Goal: Task Accomplishment & Management: Manage account settings

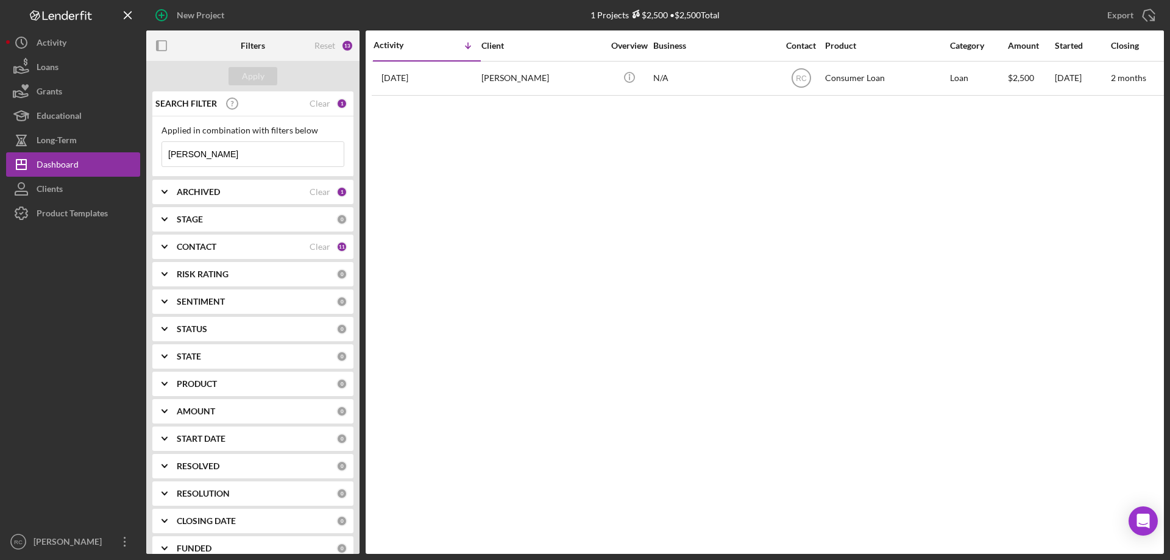
drag, startPoint x: 0, startPoint y: 0, endPoint x: 205, endPoint y: 152, distance: 255.3
click at [205, 152] on input "carson" at bounding box center [253, 154] width 182 height 24
type input "c"
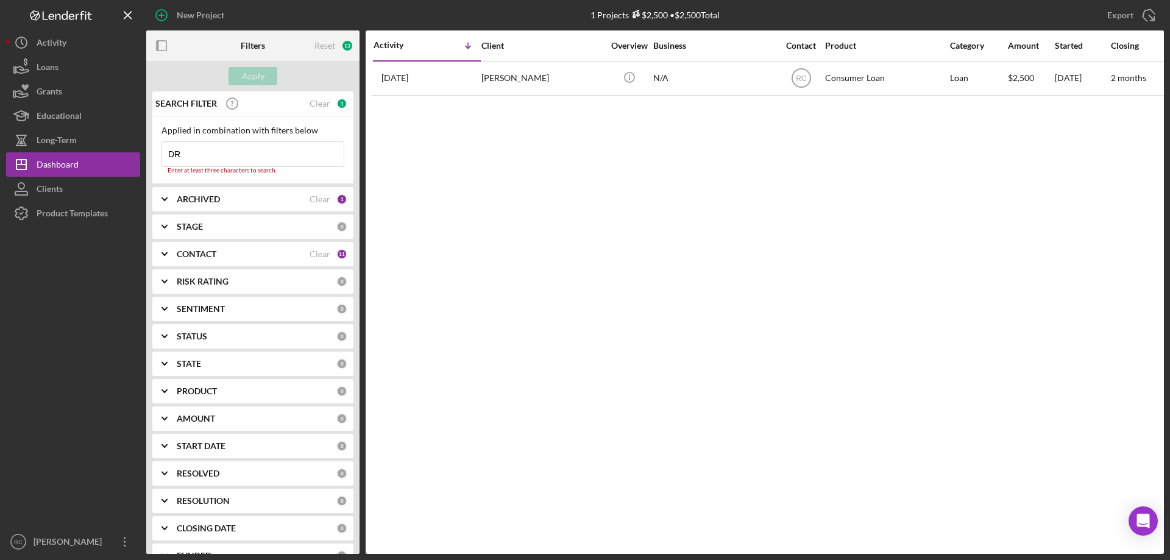
type input "D"
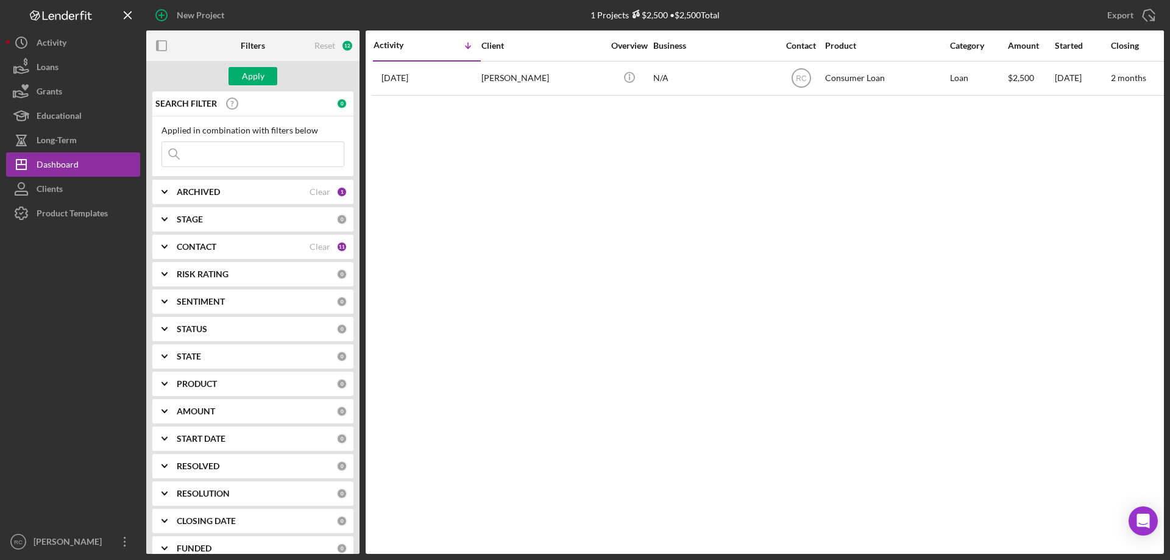
type input "D"
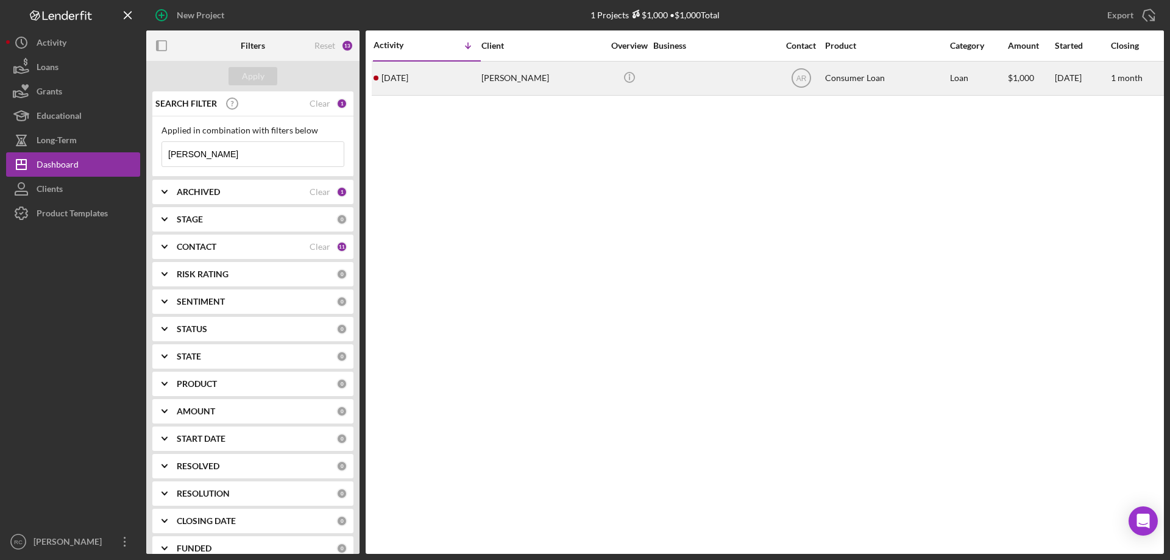
type input "[PERSON_NAME]"
click at [501, 76] on div "[PERSON_NAME]" at bounding box center [543, 78] width 122 height 32
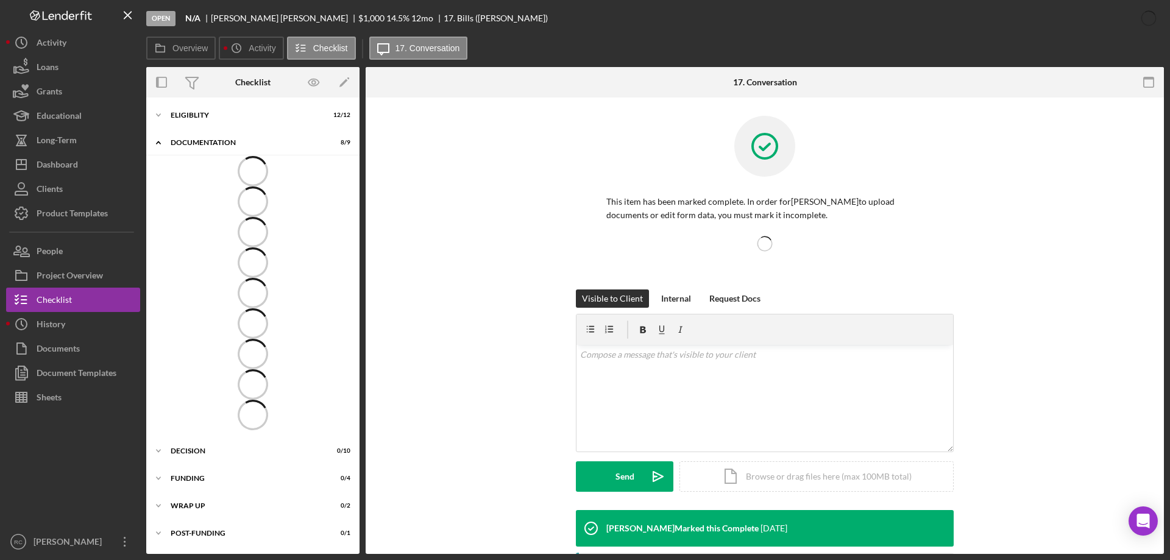
click at [247, 412] on icon at bounding box center [253, 415] width 43 height 43
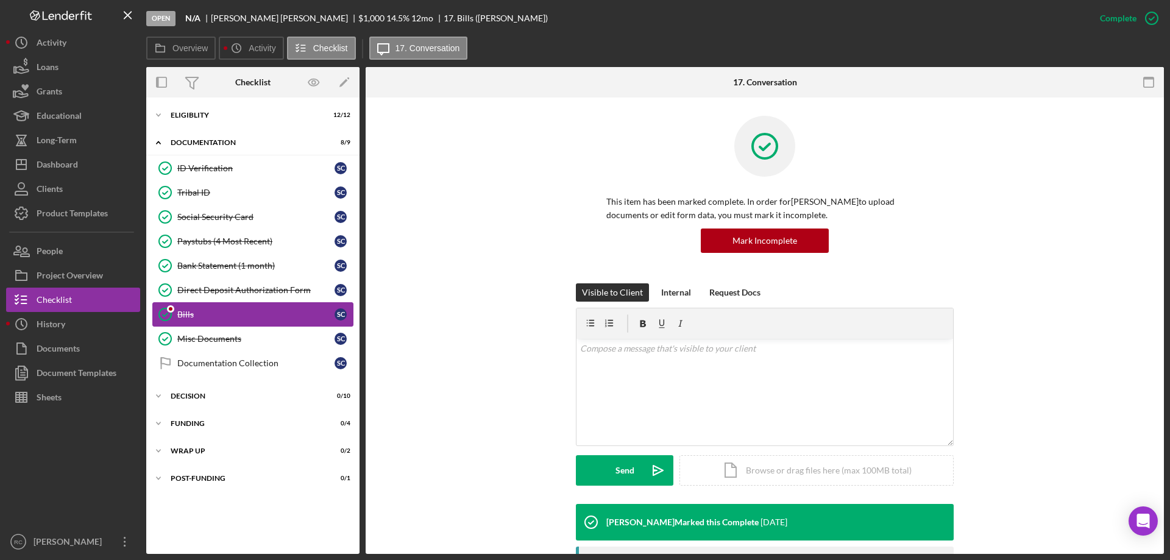
click at [171, 310] on div at bounding box center [170, 308] width 7 height 7
click at [172, 314] on icon "Bills" at bounding box center [165, 314] width 30 height 30
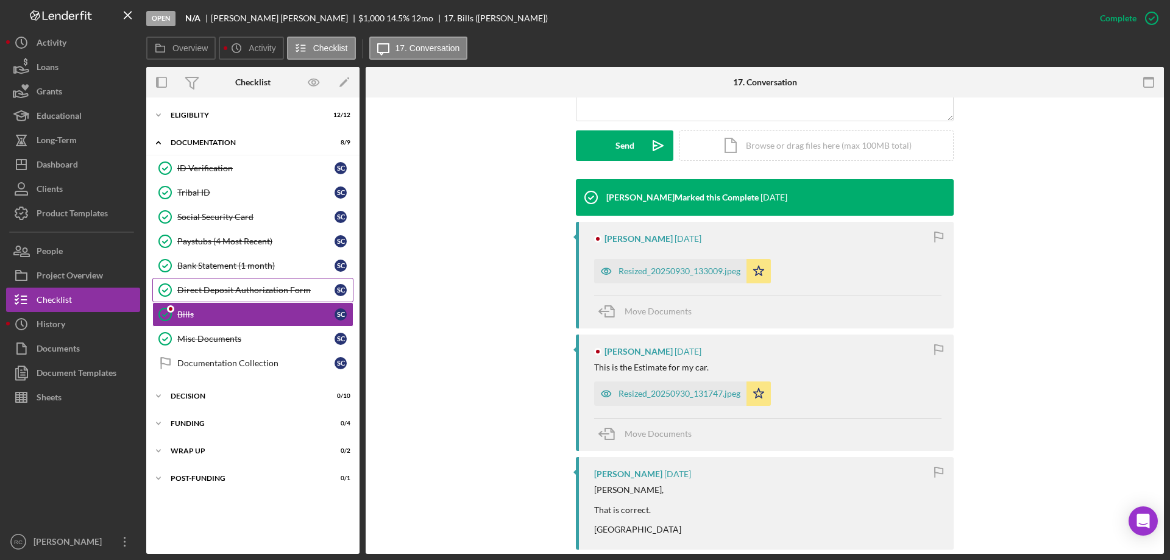
click at [226, 288] on div "Direct Deposit Authorization Form" at bounding box center [255, 290] width 157 height 10
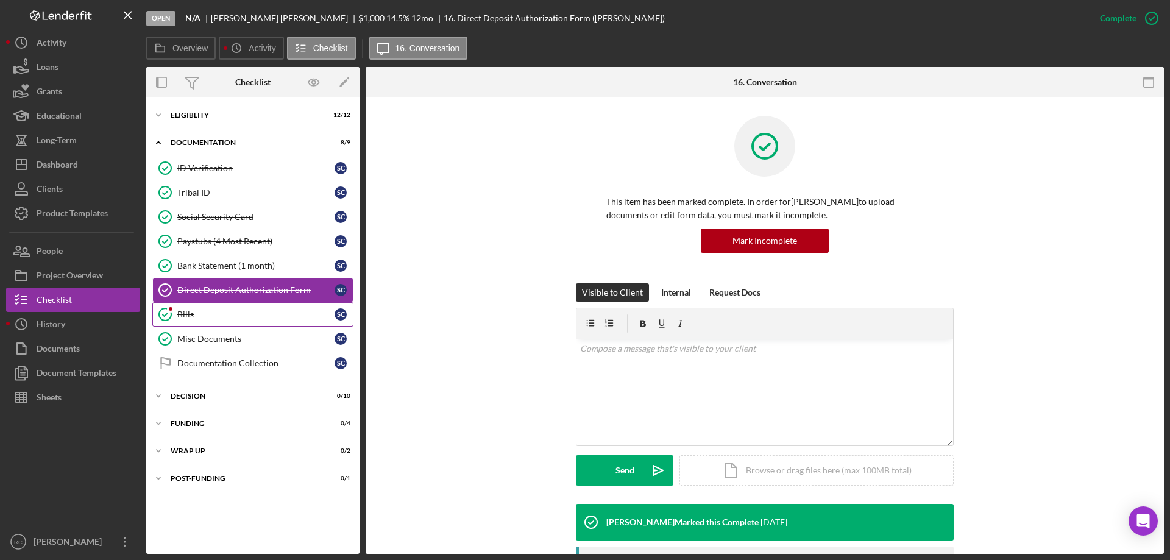
click at [213, 312] on div "Bills" at bounding box center [255, 315] width 157 height 10
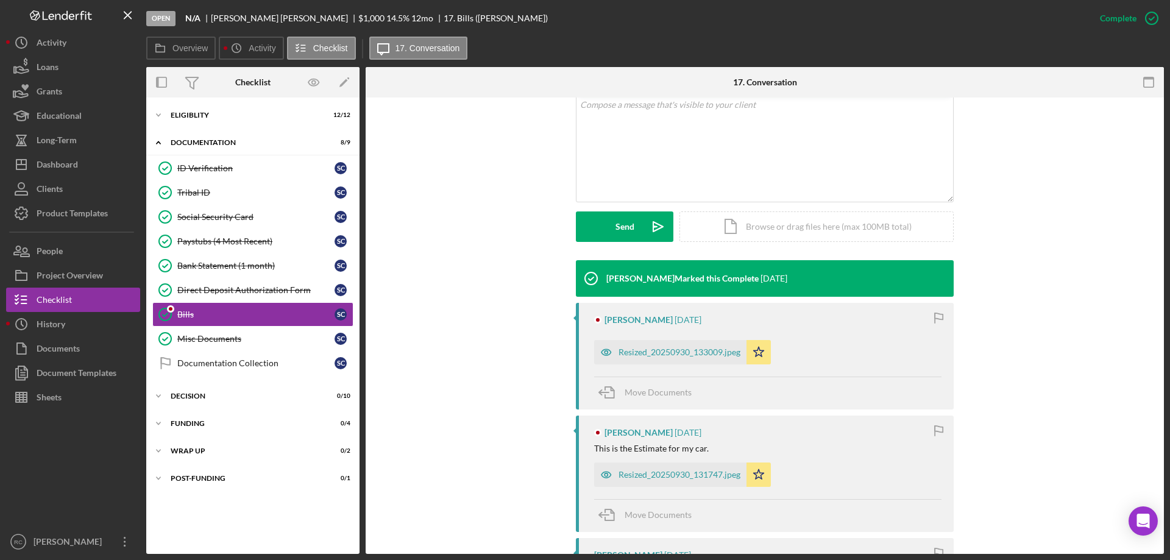
scroll to position [488, 0]
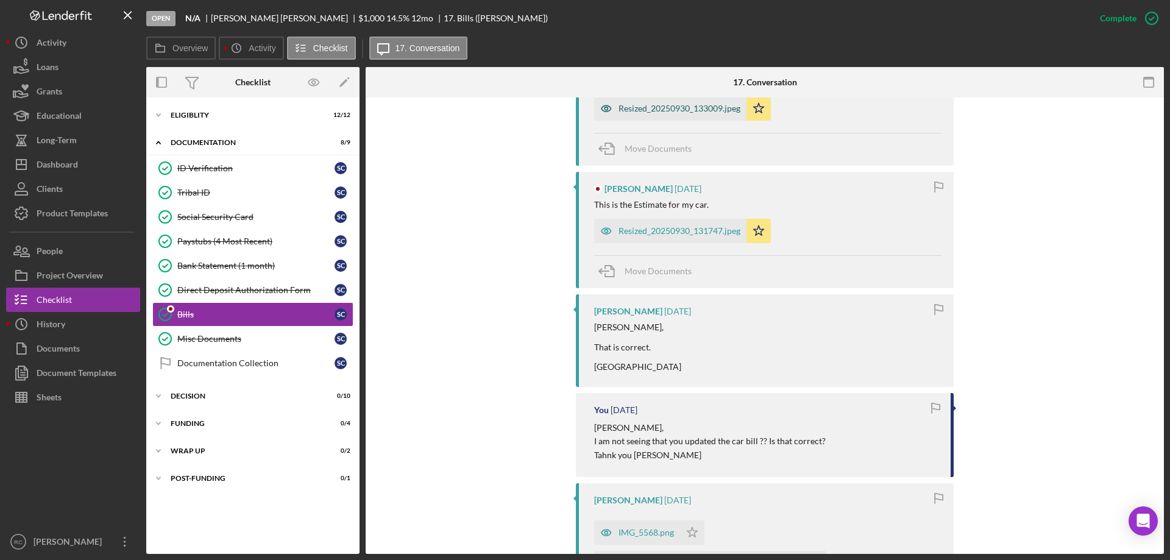
click at [663, 108] on div "Resized_20250930_133009.jpeg" at bounding box center [680, 109] width 122 height 10
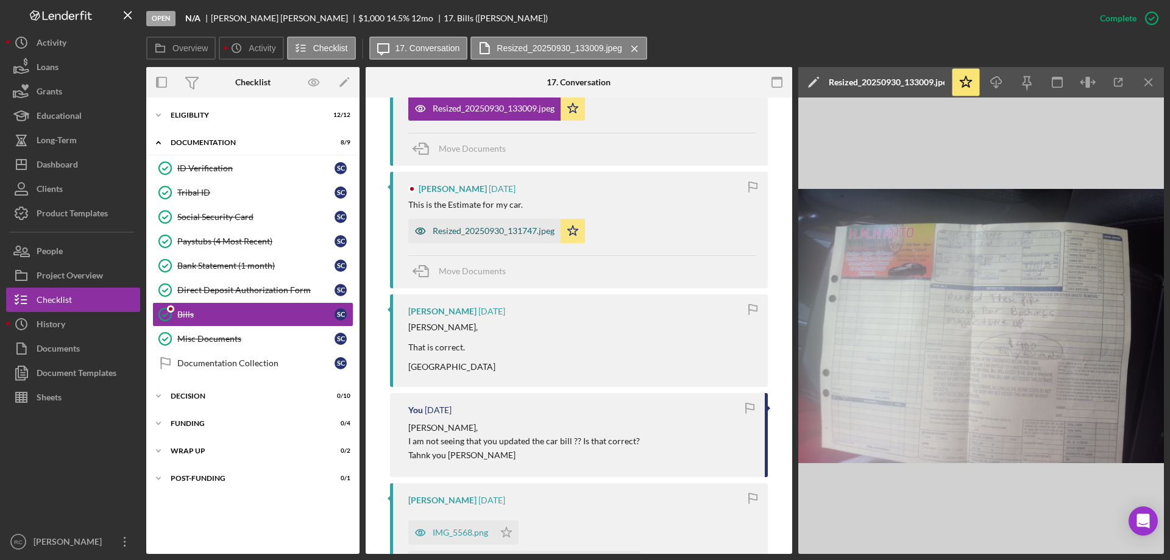
click at [496, 233] on div "Resized_20250930_131747.jpeg" at bounding box center [494, 231] width 122 height 10
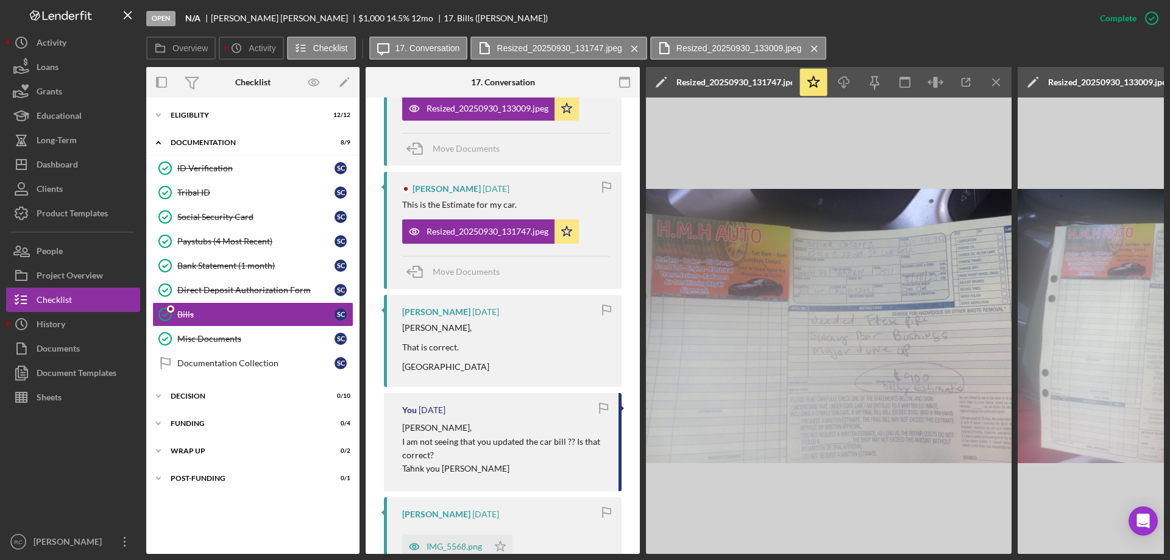
scroll to position [664, 0]
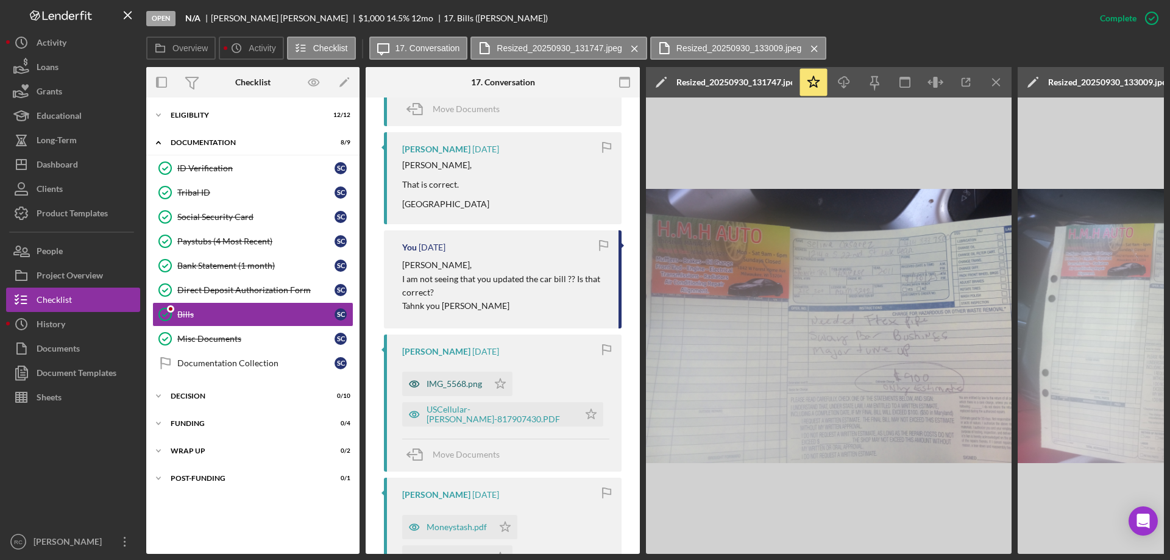
click at [463, 379] on div "IMG_5568.png" at bounding box center [454, 384] width 55 height 10
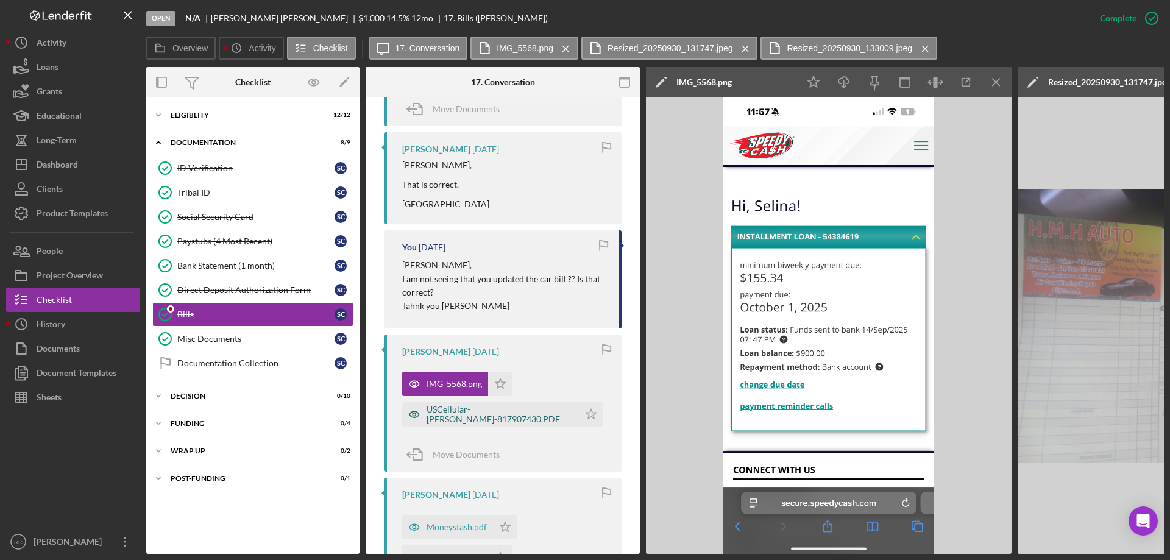
click at [480, 417] on div "USCellular-Bill-817907430.PDF" at bounding box center [500, 415] width 146 height 20
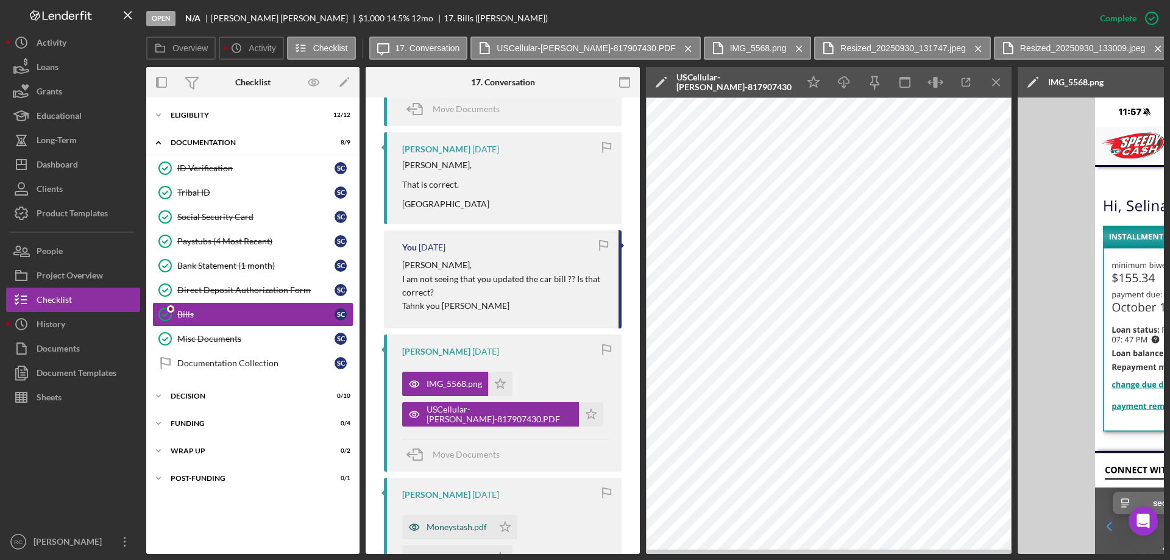
click at [462, 527] on div "Moneystash.pdf" at bounding box center [457, 527] width 60 height 10
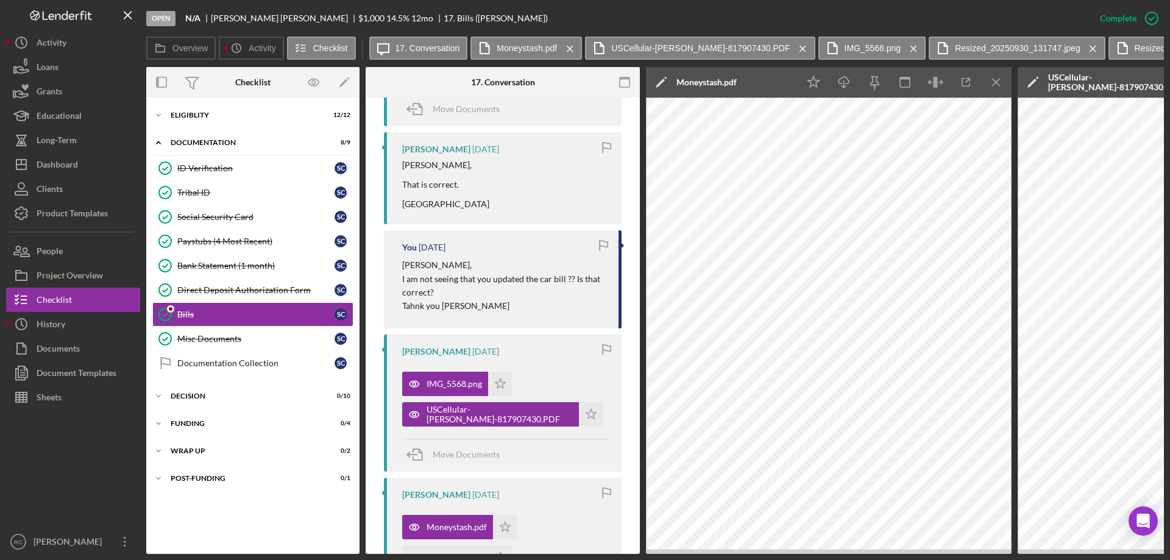
scroll to position [908, 0]
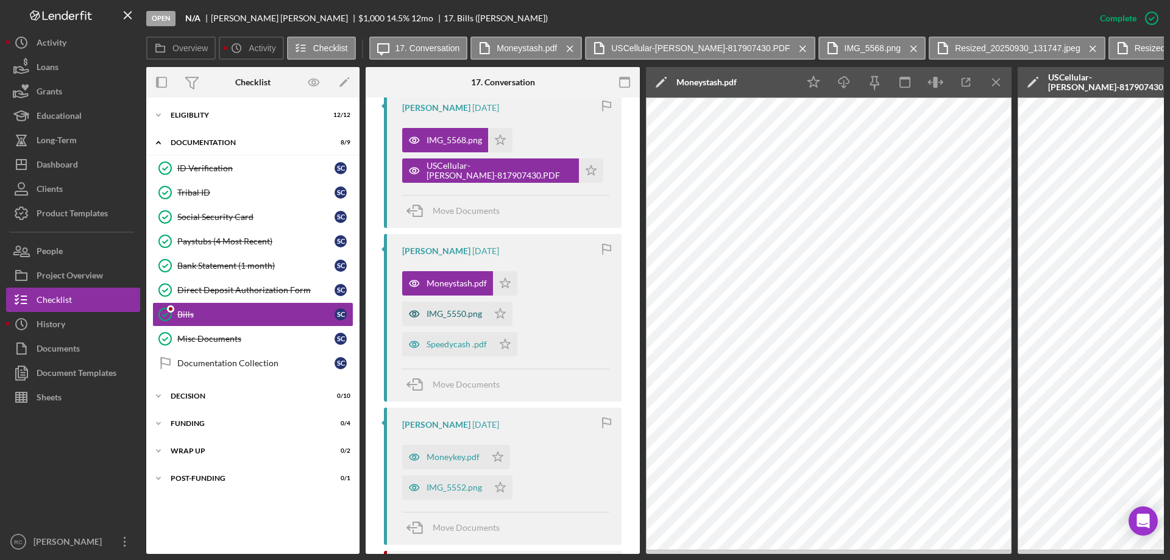
click at [457, 318] on div "IMG_5550.png" at bounding box center [454, 314] width 55 height 10
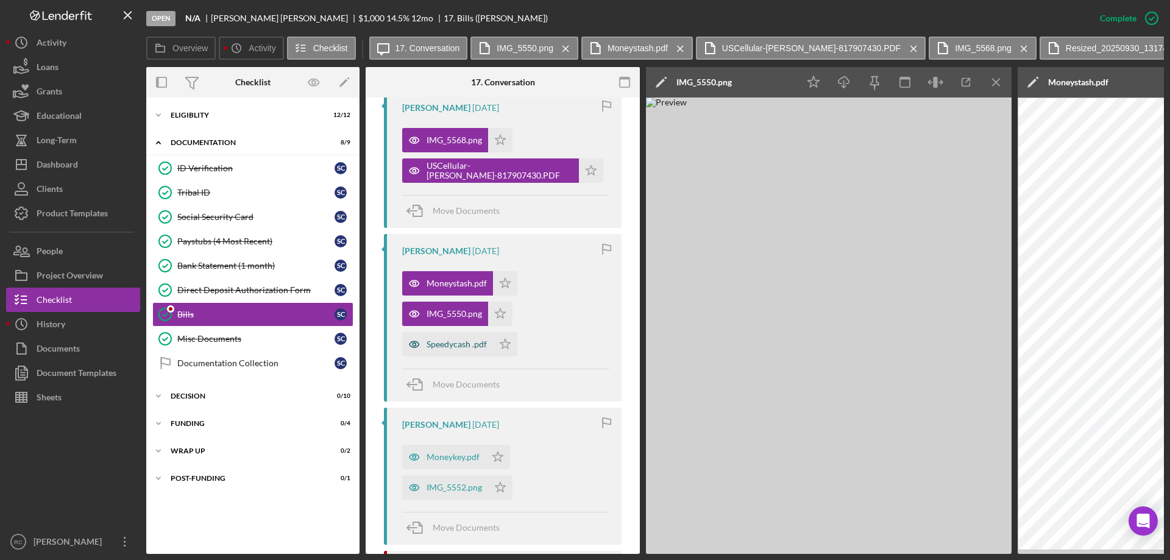
click at [460, 342] on div "Speedycash .pdf" at bounding box center [457, 345] width 60 height 10
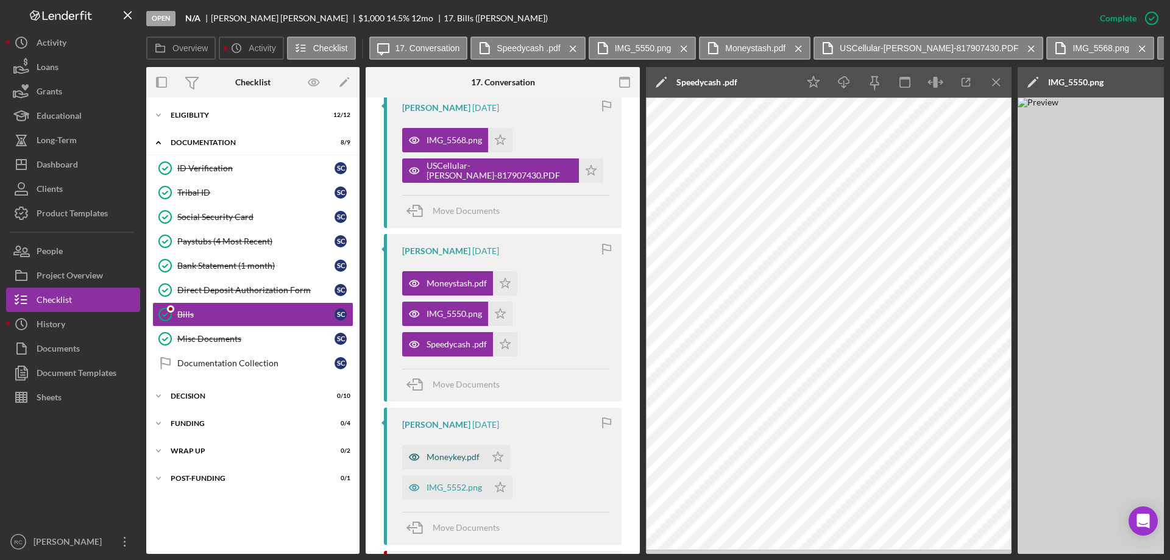
click at [459, 461] on div "Moneykey.pdf" at bounding box center [453, 457] width 53 height 10
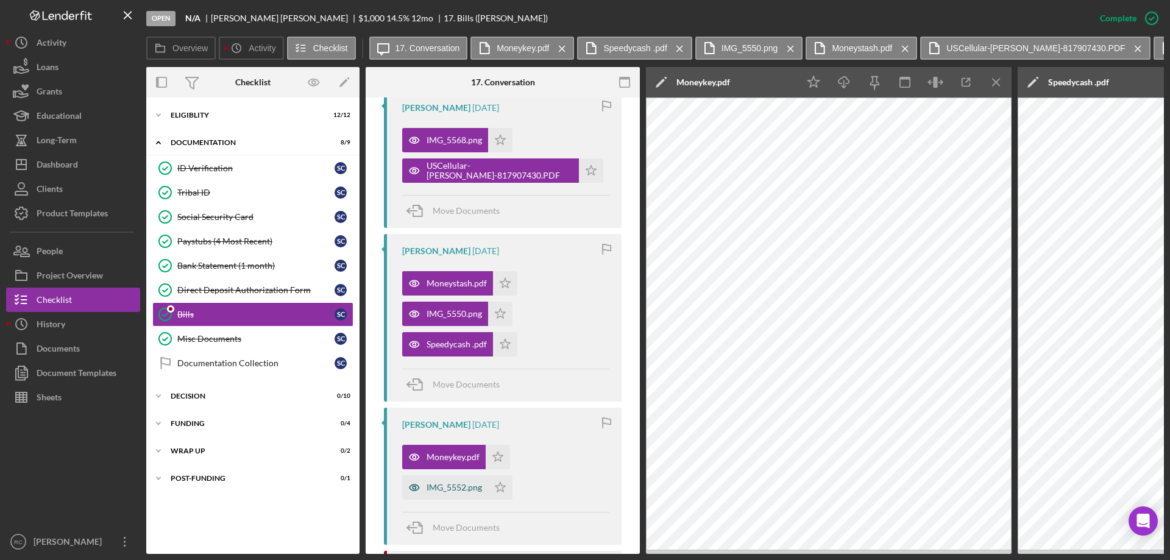
click at [447, 492] on div "IMG_5552.png" at bounding box center [454, 488] width 55 height 10
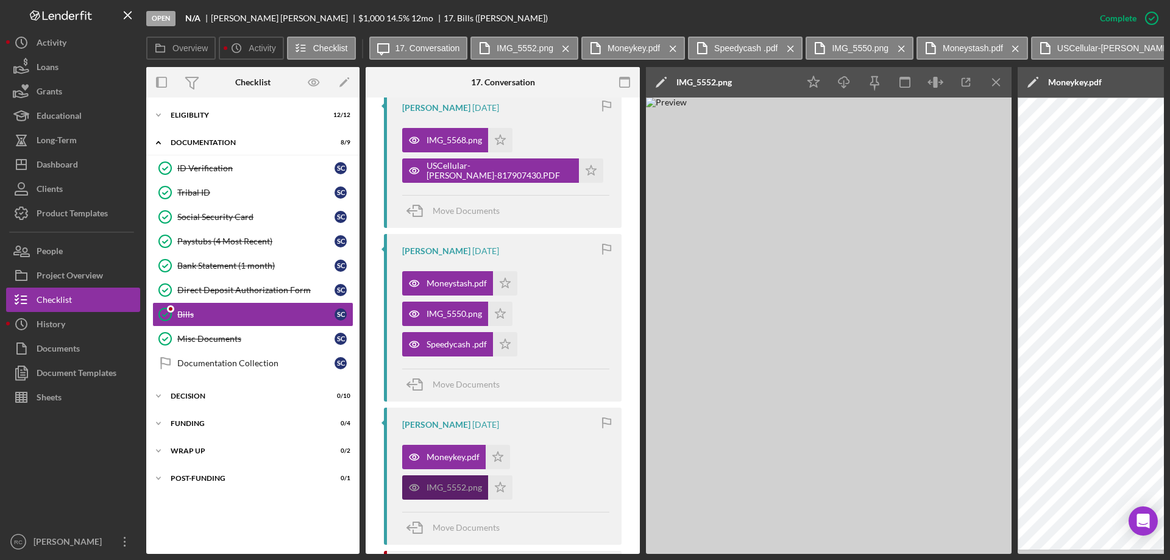
click at [453, 489] on div "IMG_5552.png" at bounding box center [454, 488] width 55 height 10
click at [452, 463] on div "Moneykey.pdf" at bounding box center [444, 457] width 84 height 24
click at [446, 280] on div "Moneystash.pdf" at bounding box center [457, 284] width 60 height 10
click at [441, 315] on div "IMG_5550.png" at bounding box center [454, 314] width 55 height 10
click at [439, 344] on div "Speedycash .pdf" at bounding box center [457, 345] width 60 height 10
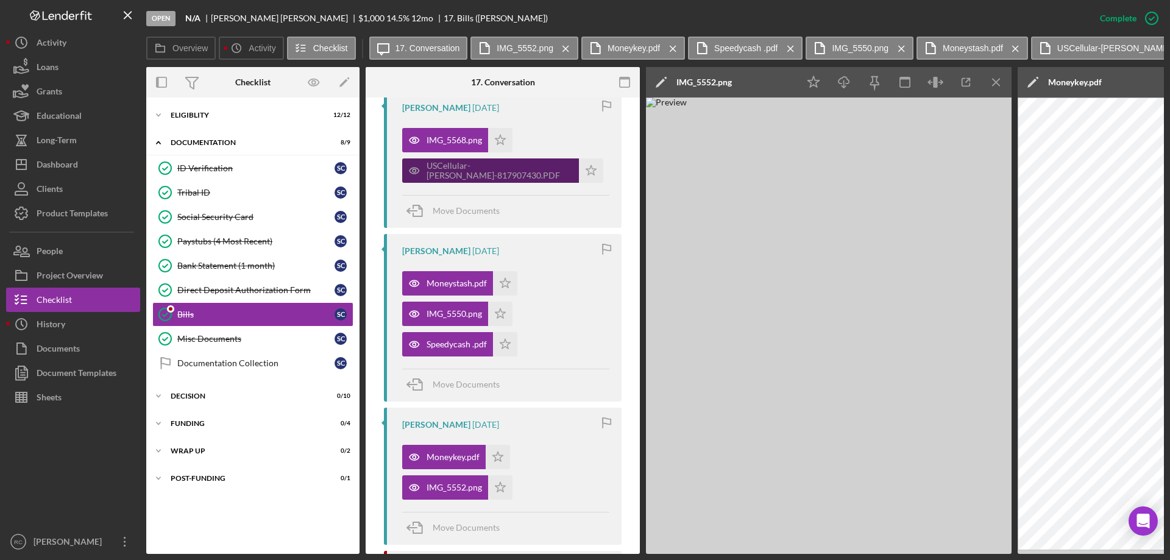
click at [484, 170] on div "USCellular-Bill-817907430.PDF" at bounding box center [500, 171] width 146 height 20
click at [454, 140] on div "IMG_5568.png" at bounding box center [454, 140] width 55 height 10
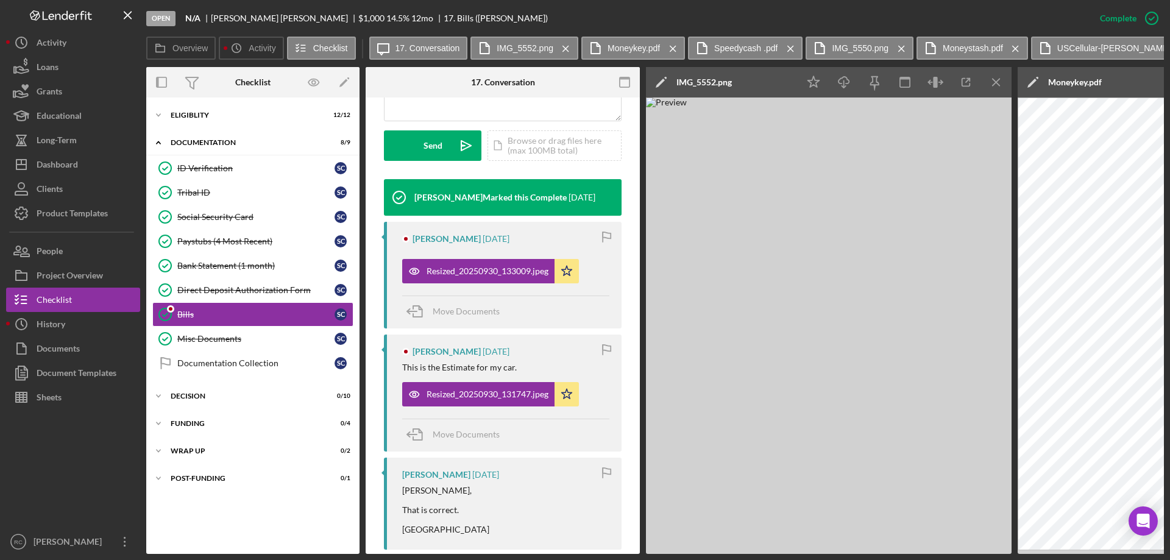
scroll to position [582, 0]
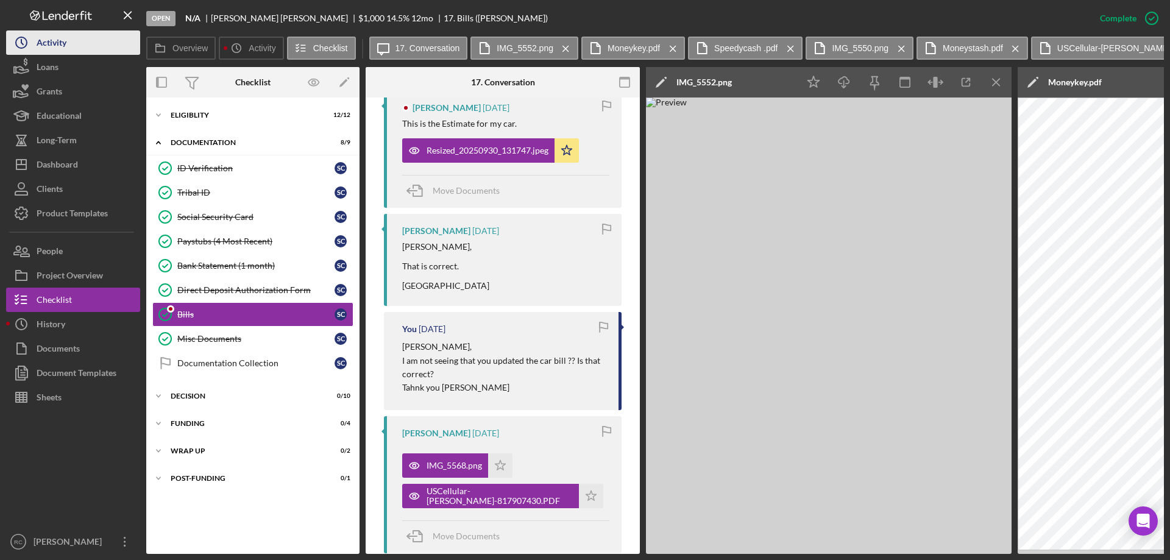
click at [54, 41] on div "Activity" at bounding box center [52, 43] width 30 height 27
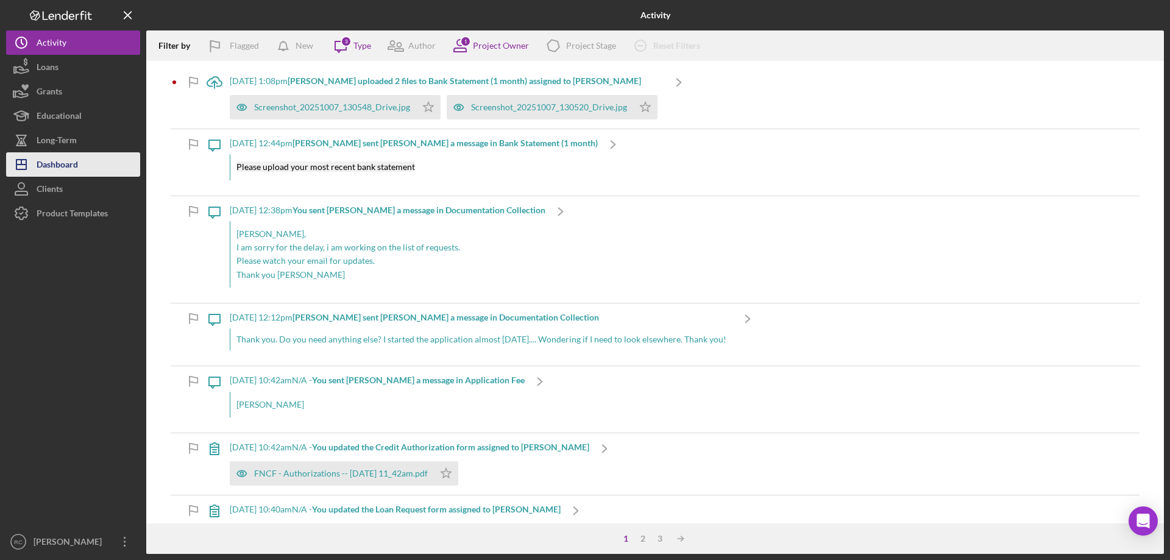
click at [64, 161] on div "Dashboard" at bounding box center [57, 165] width 41 height 27
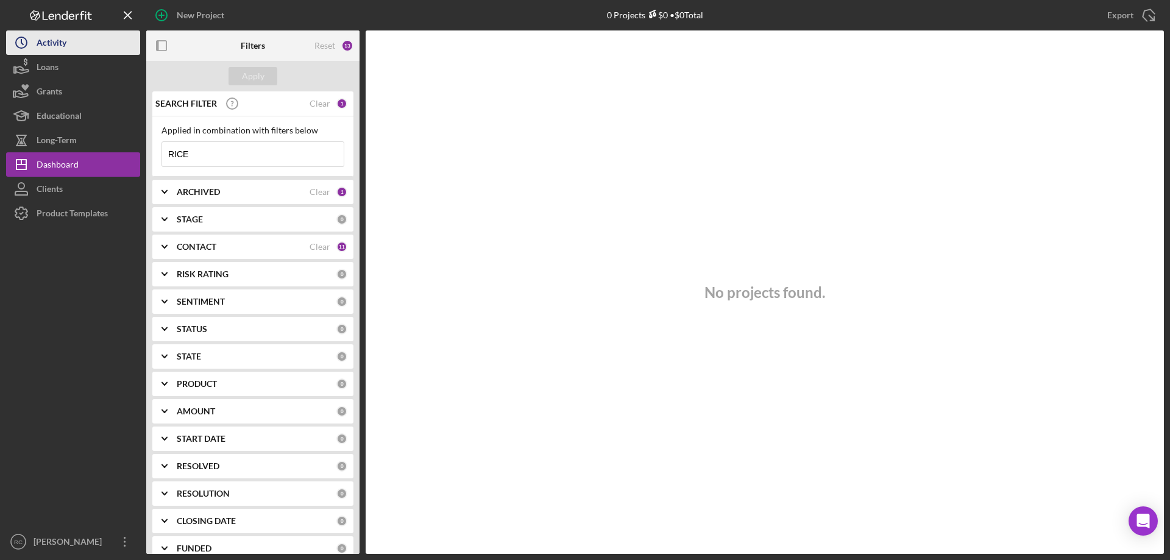
click at [44, 41] on div "Activity" at bounding box center [52, 43] width 30 height 27
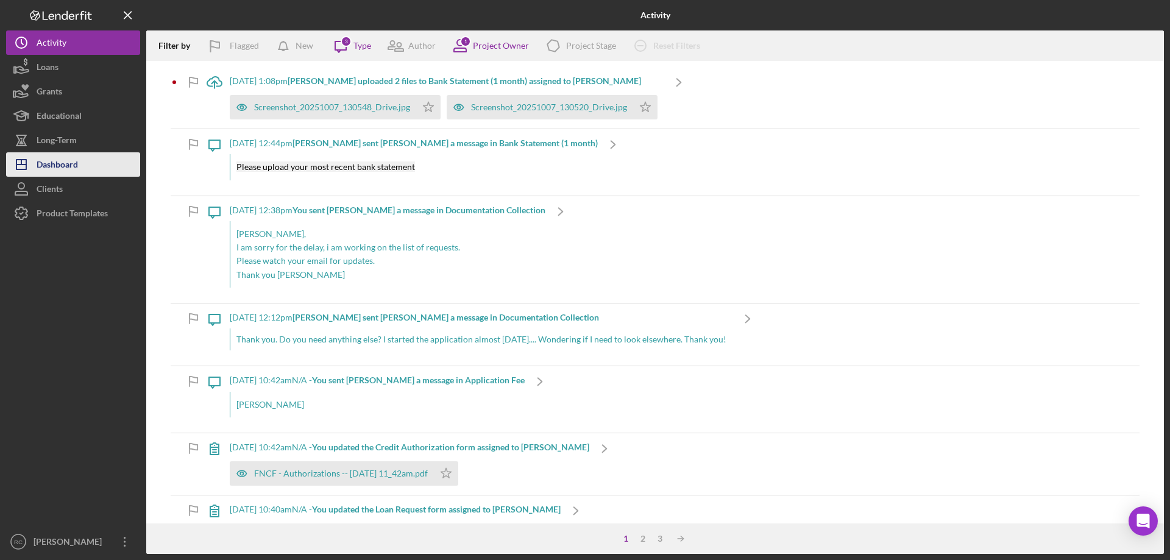
click at [48, 171] on div "Dashboard" at bounding box center [57, 165] width 41 height 27
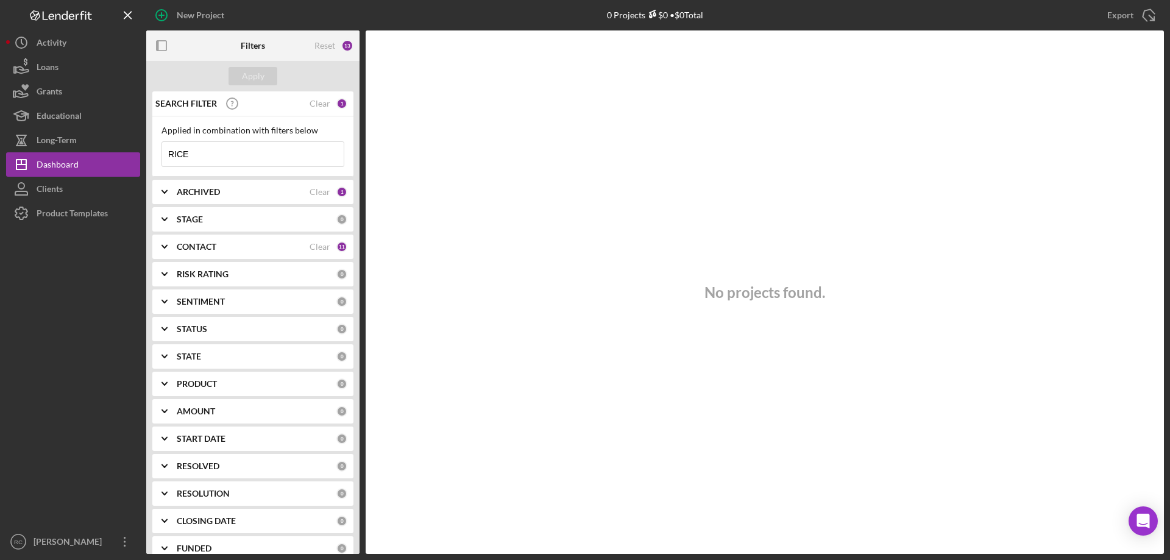
click at [200, 153] on input "RICE" at bounding box center [253, 154] width 182 height 24
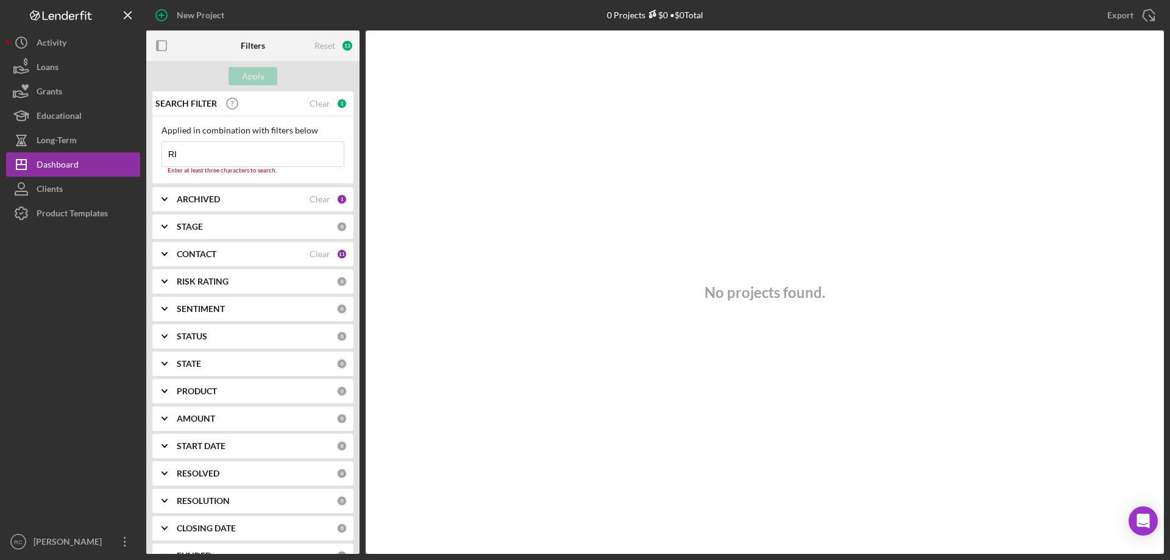
type input "R"
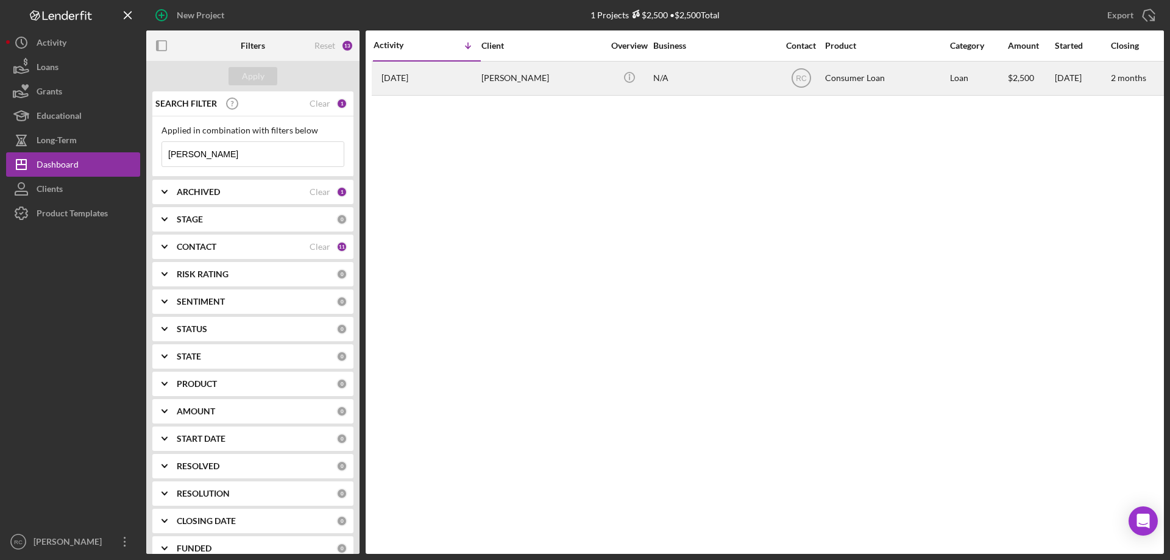
type input "CARSON"
click at [529, 82] on div "Carson Funmaker" at bounding box center [543, 78] width 122 height 32
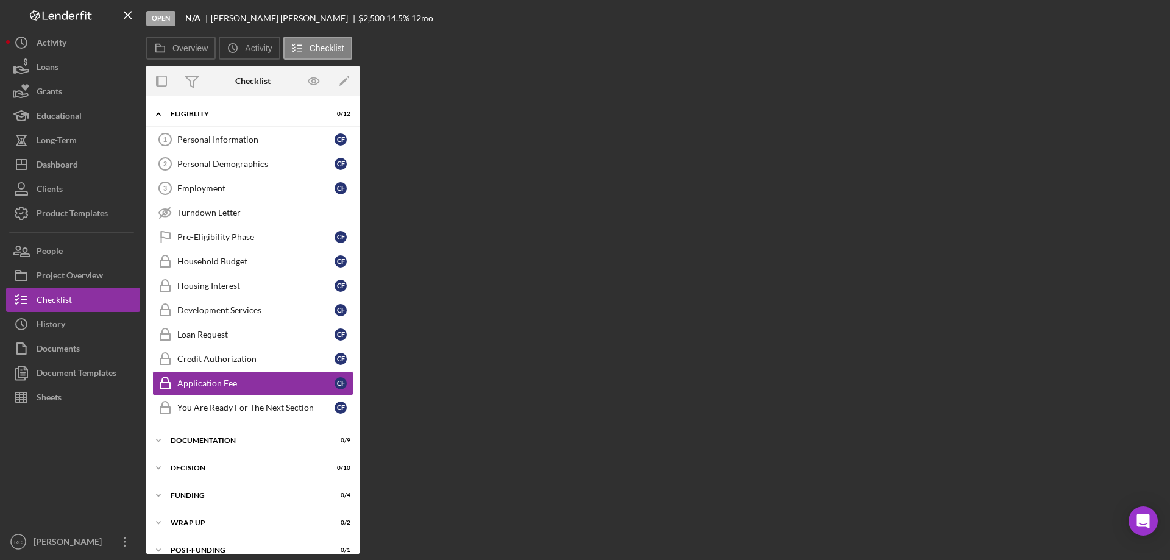
scroll to position [15, 0]
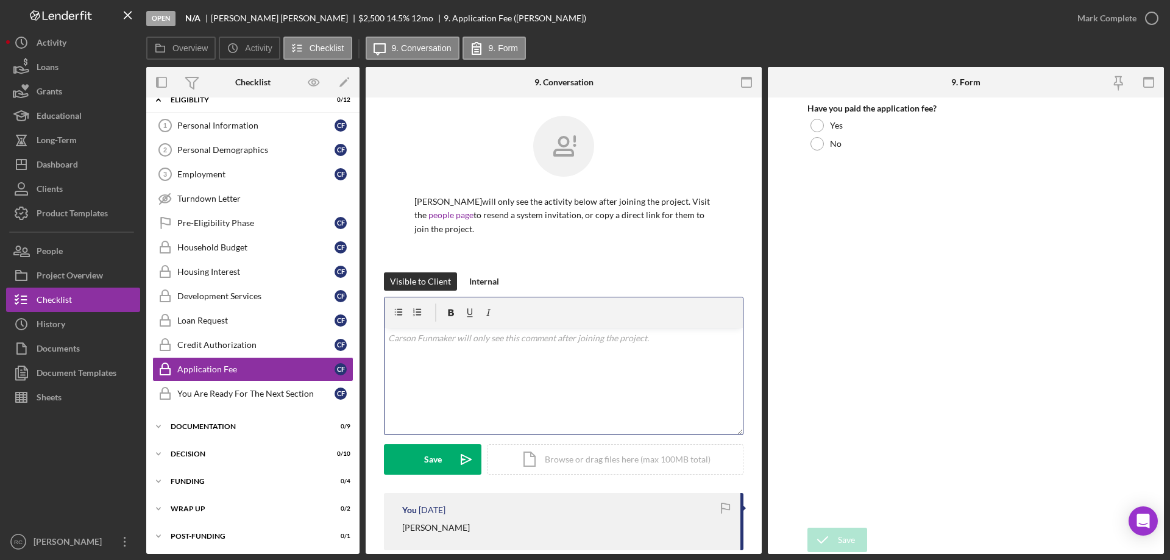
click at [480, 329] on div "v Color teal Color pink Remove color Add row above Add row below Add column bef…" at bounding box center [564, 381] width 358 height 107
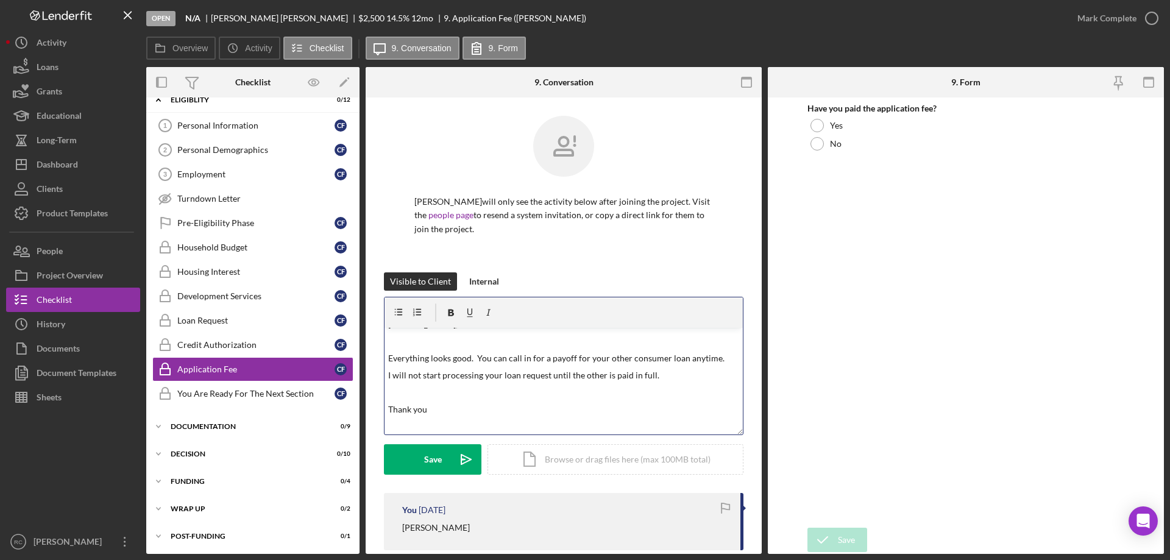
scroll to position [30, 0]
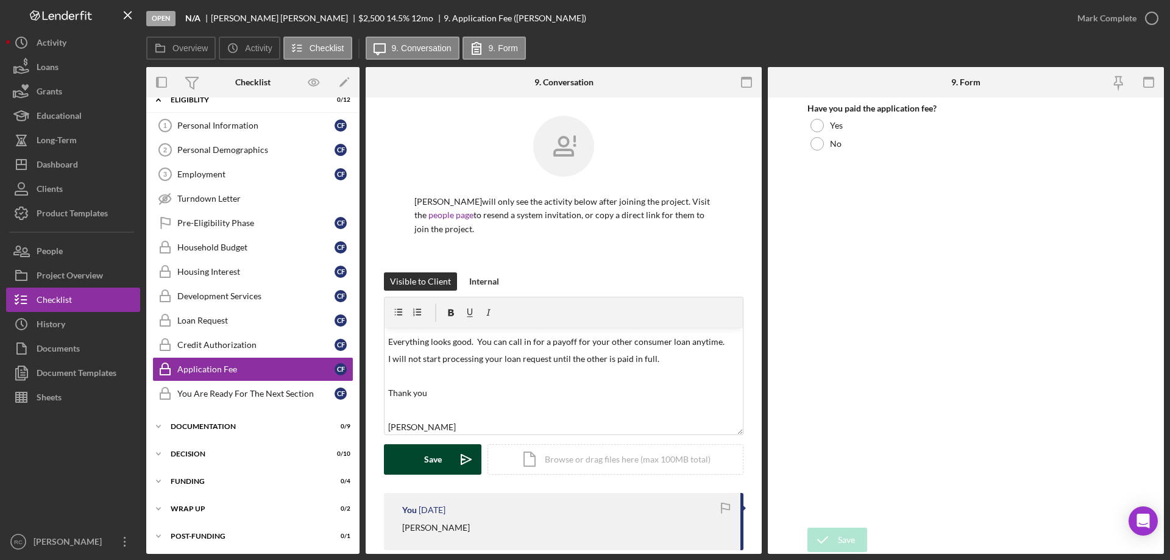
click at [421, 454] on button "Save Icon/icon-invite-send" at bounding box center [433, 459] width 98 height 30
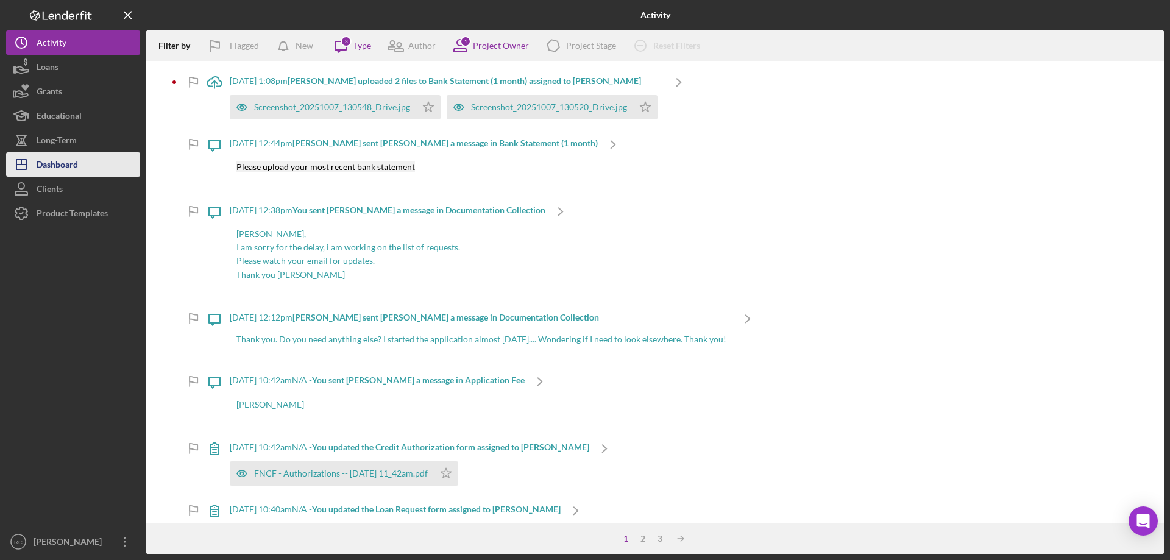
click at [62, 166] on div "Dashboard" at bounding box center [57, 165] width 41 height 27
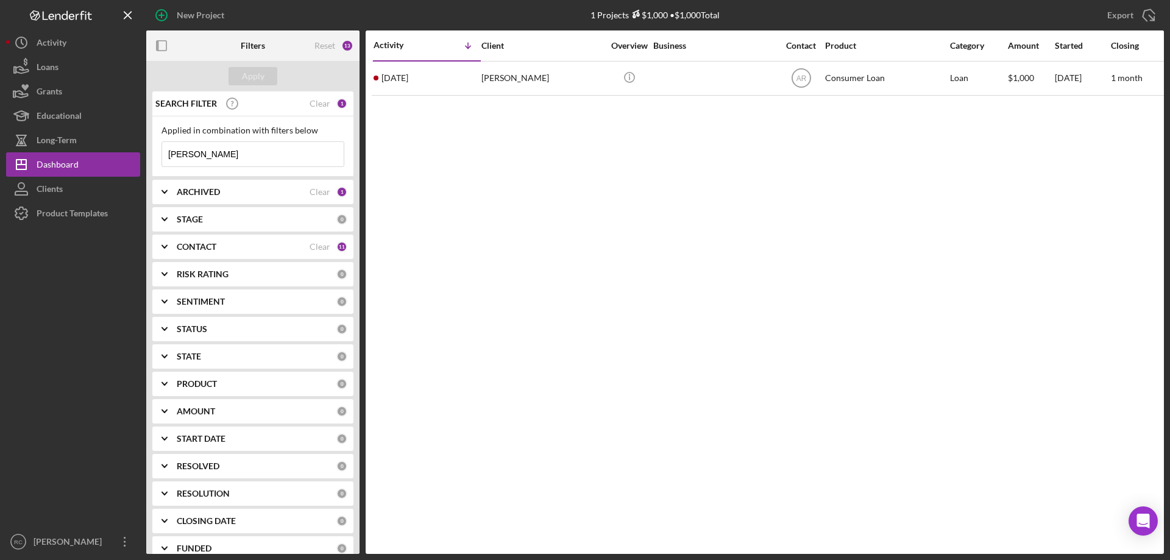
click at [215, 158] on input "[PERSON_NAME]" at bounding box center [253, 154] width 182 height 24
type input "S"
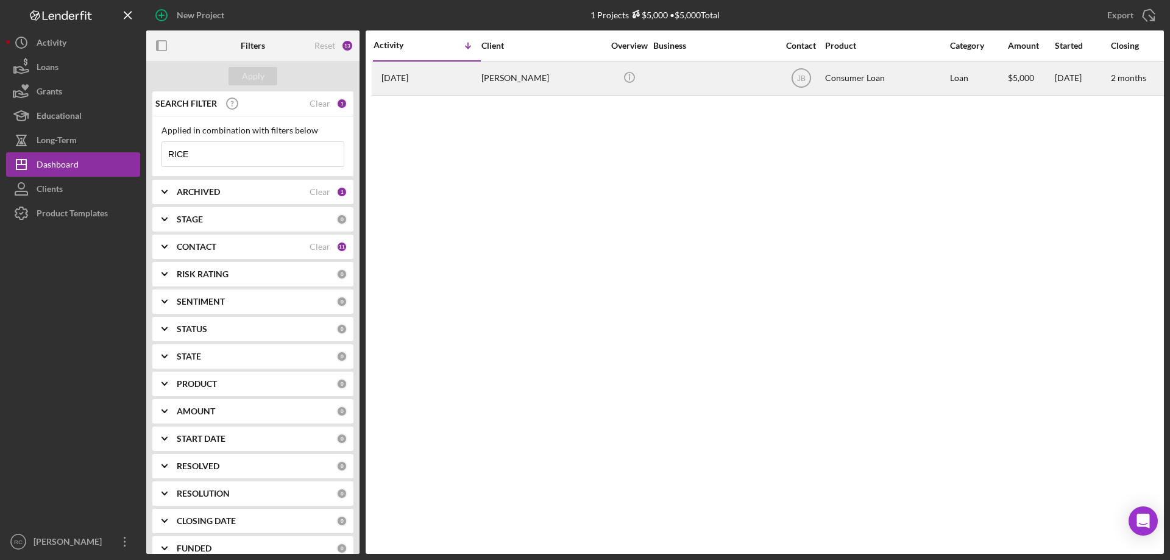
type input "RICE"
click at [507, 77] on div "[PERSON_NAME]" at bounding box center [543, 78] width 122 height 32
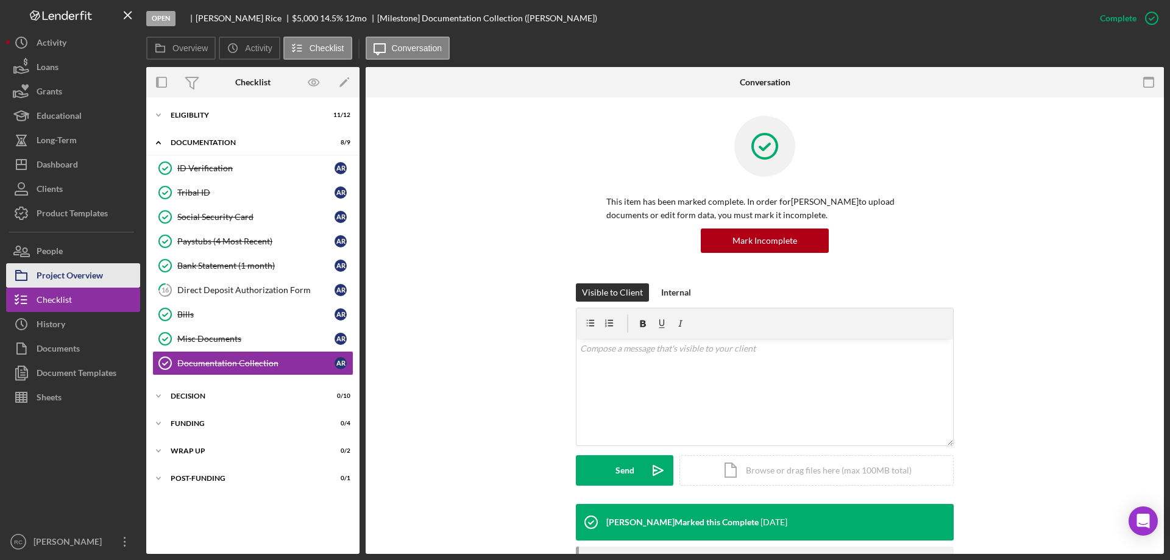
click at [80, 271] on div "Project Overview" at bounding box center [70, 276] width 66 height 27
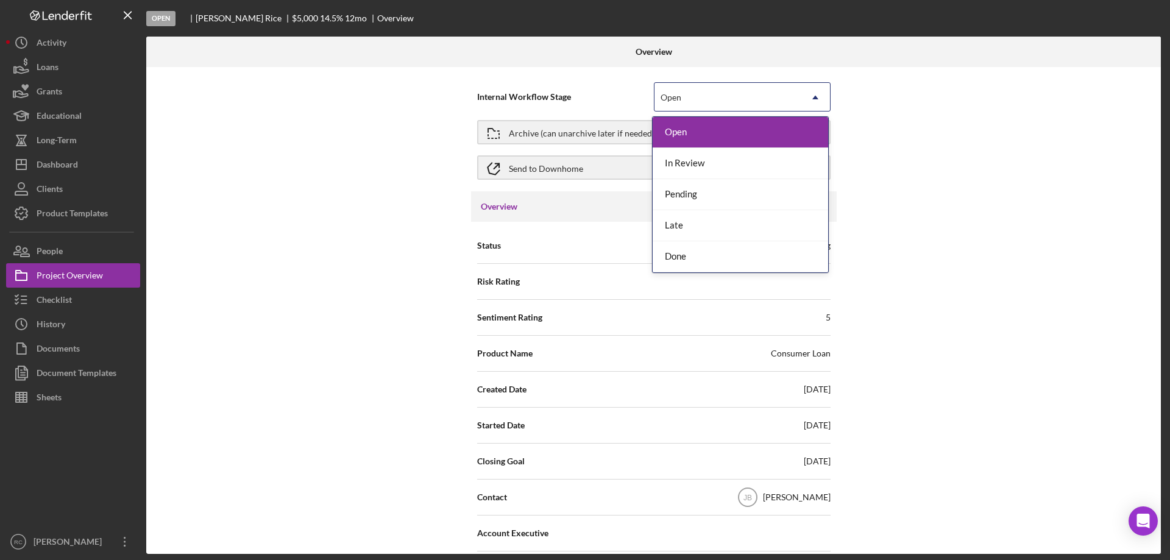
click at [706, 101] on div "Open" at bounding box center [728, 98] width 146 height 28
click at [694, 261] on div "Done" at bounding box center [741, 256] width 176 height 31
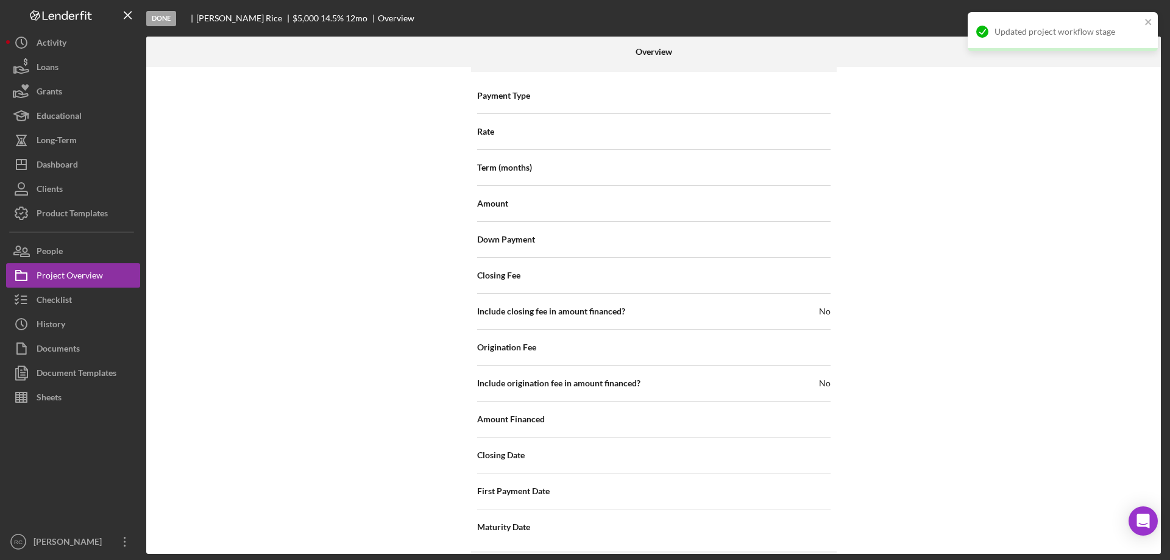
scroll to position [1336, 0]
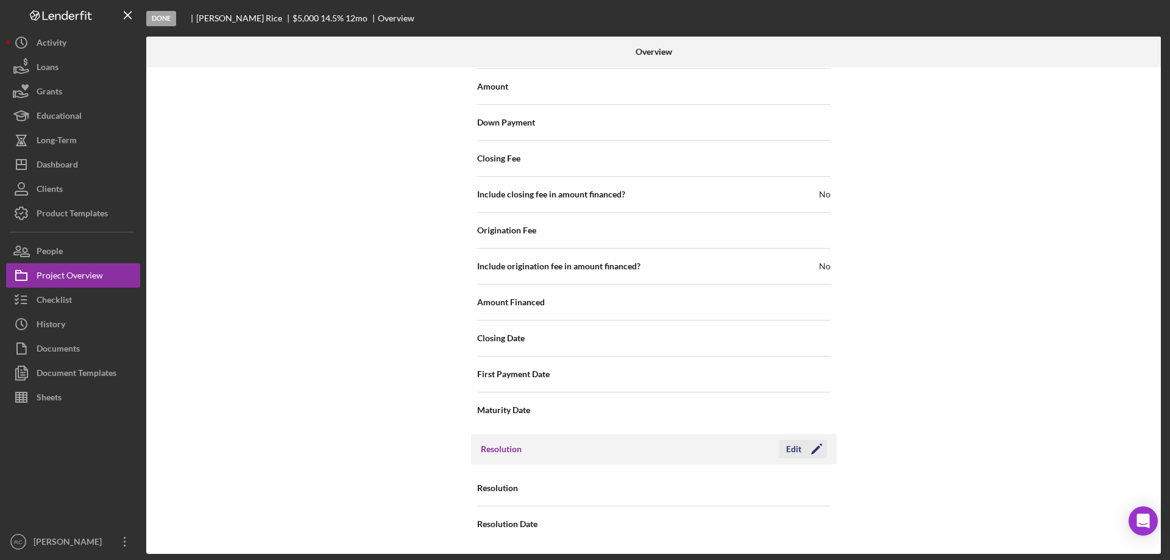
click at [788, 444] on div "Edit" at bounding box center [793, 449] width 15 height 18
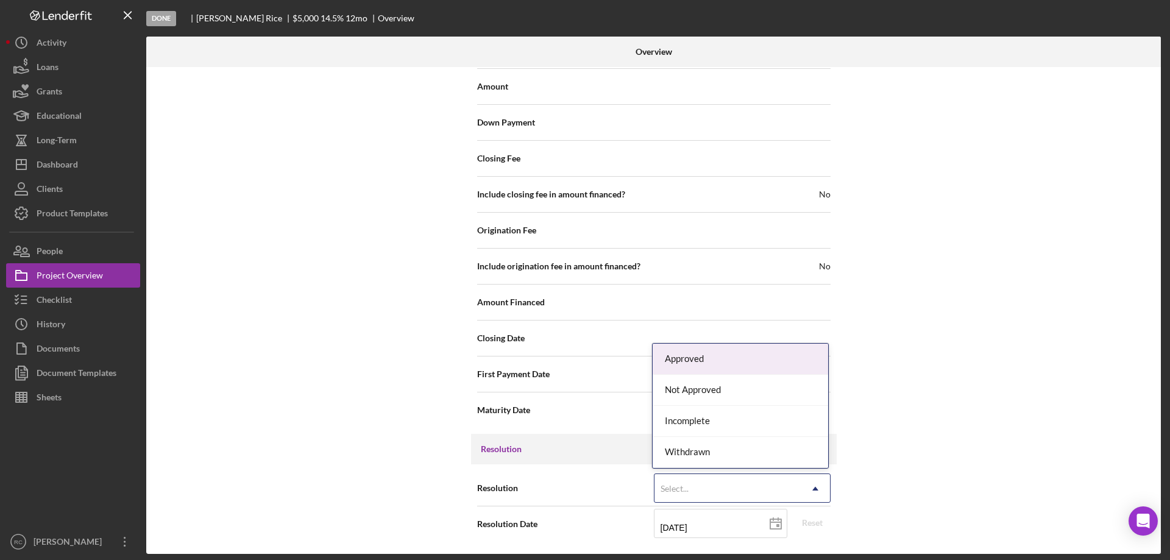
click at [752, 494] on div "Select..." at bounding box center [728, 489] width 146 height 28
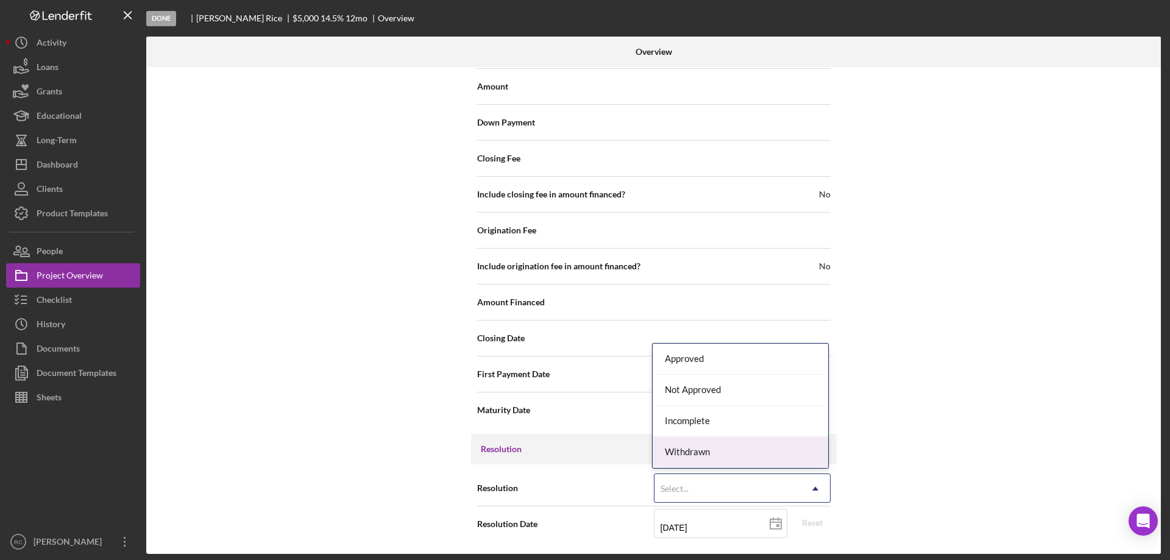
click at [727, 456] on div "Withdrawn" at bounding box center [741, 452] width 176 height 31
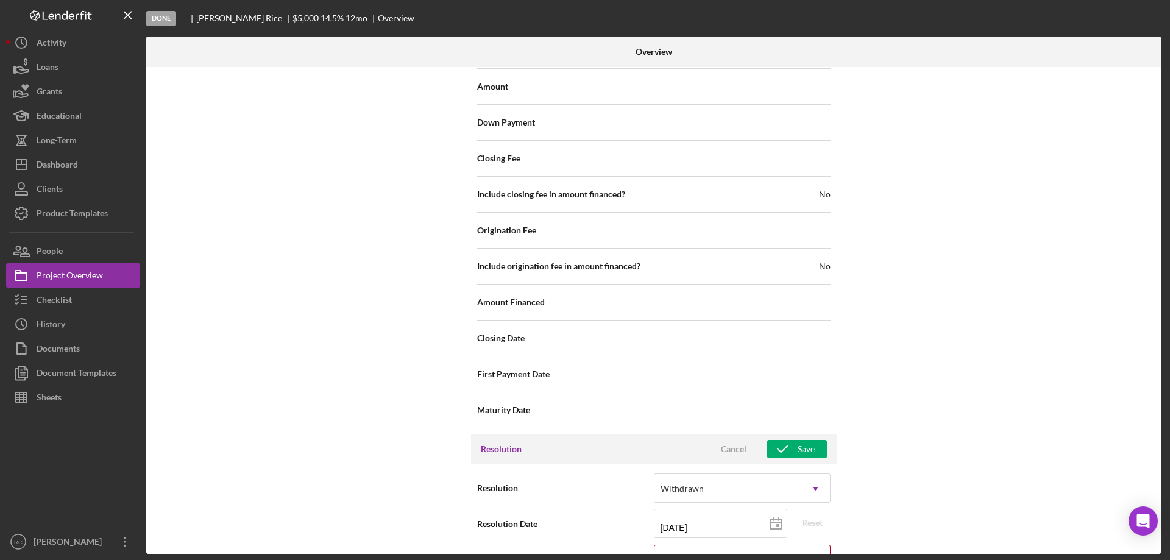
scroll to position [1414, 0]
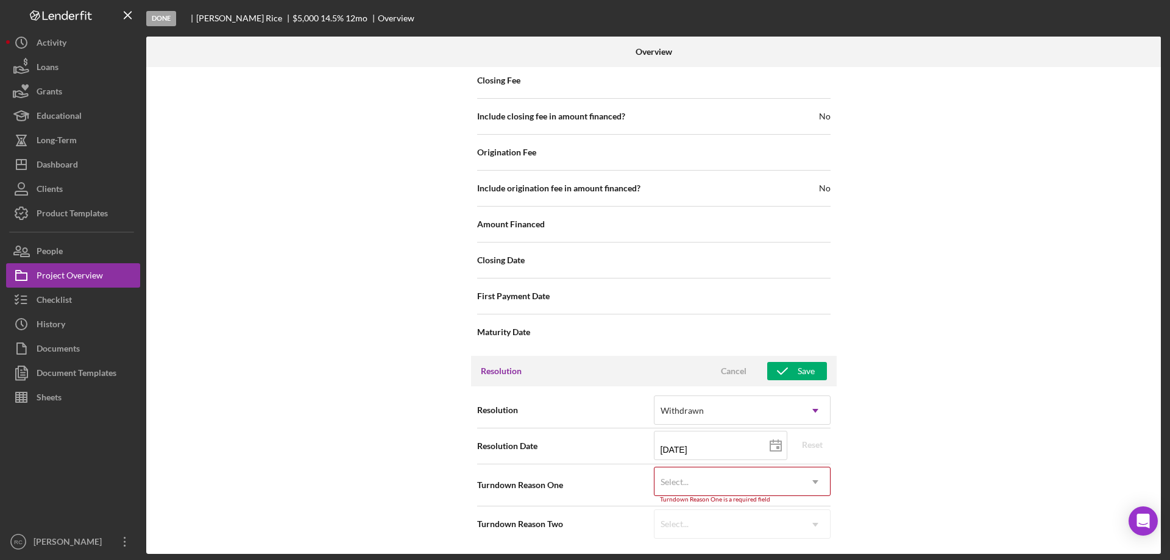
click at [732, 485] on div "Select..." at bounding box center [728, 482] width 146 height 28
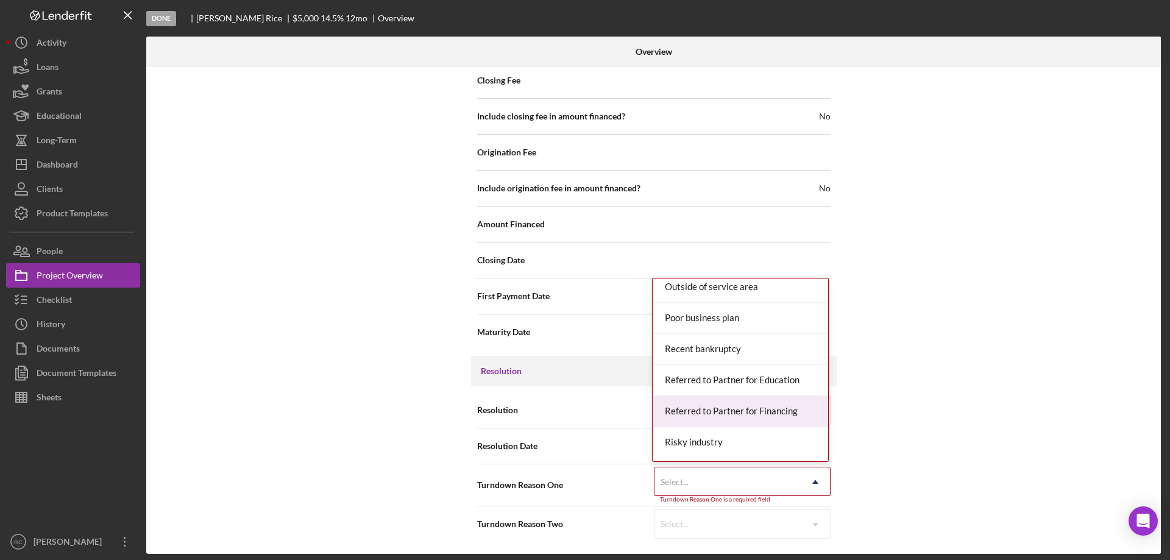
scroll to position [1527, 0]
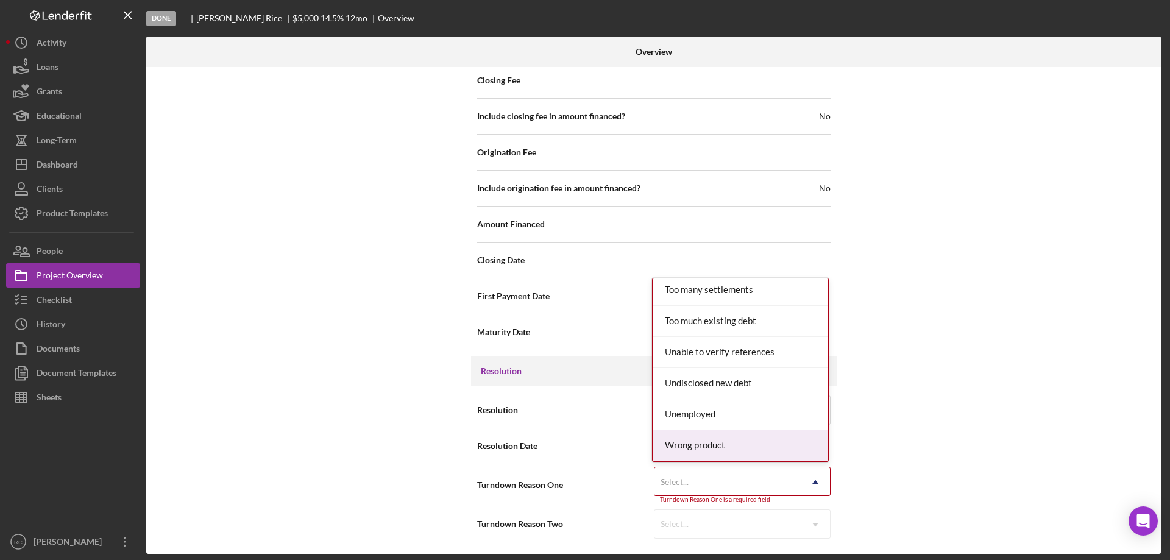
click at [708, 452] on div "Wrong product" at bounding box center [741, 445] width 176 height 31
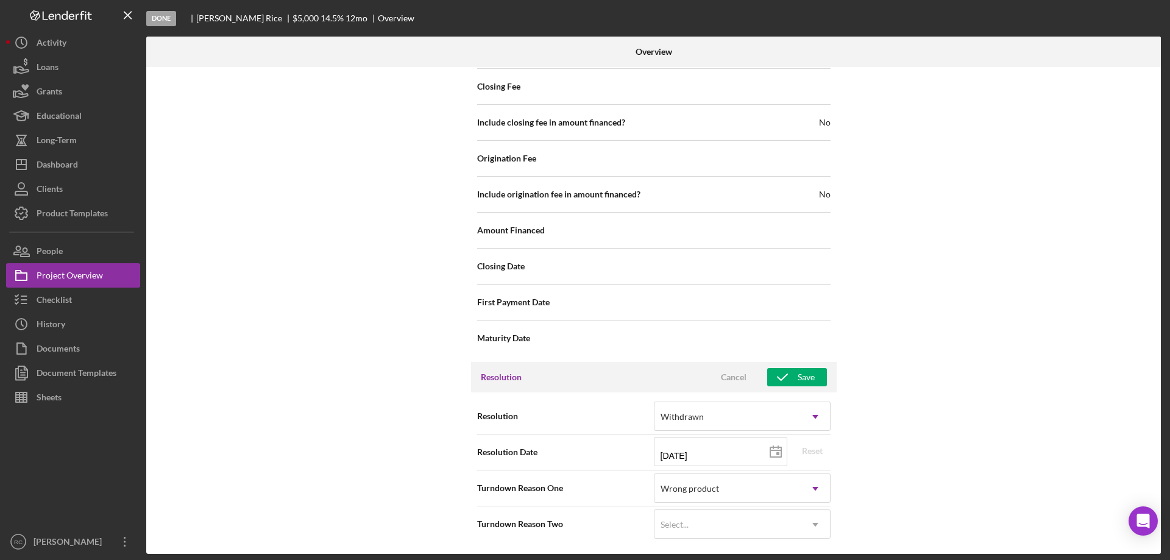
scroll to position [1408, 0]
click at [809, 373] on div "Save" at bounding box center [806, 377] width 17 height 18
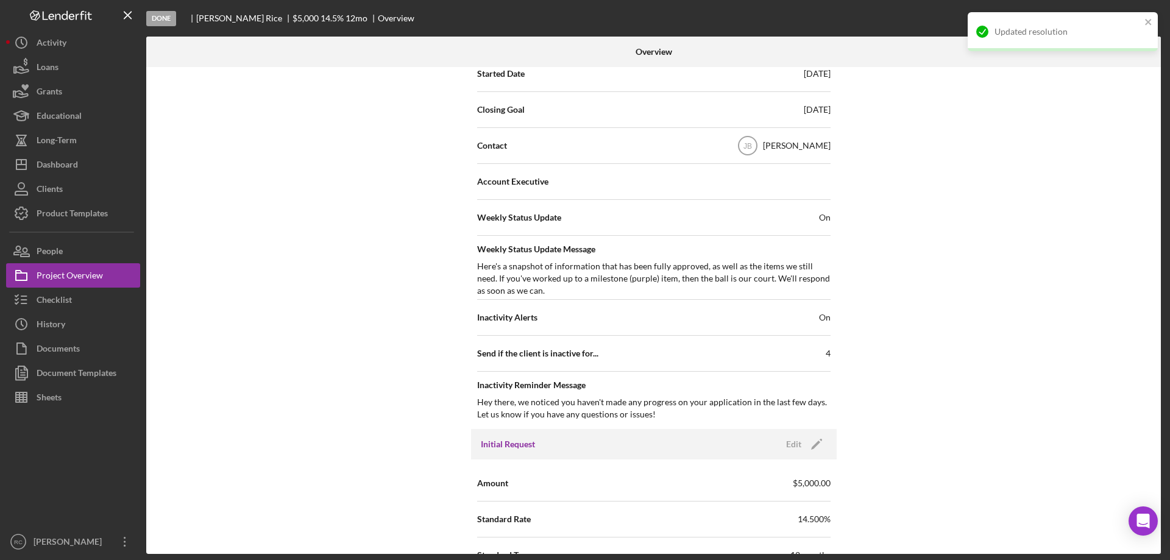
scroll to position [0, 0]
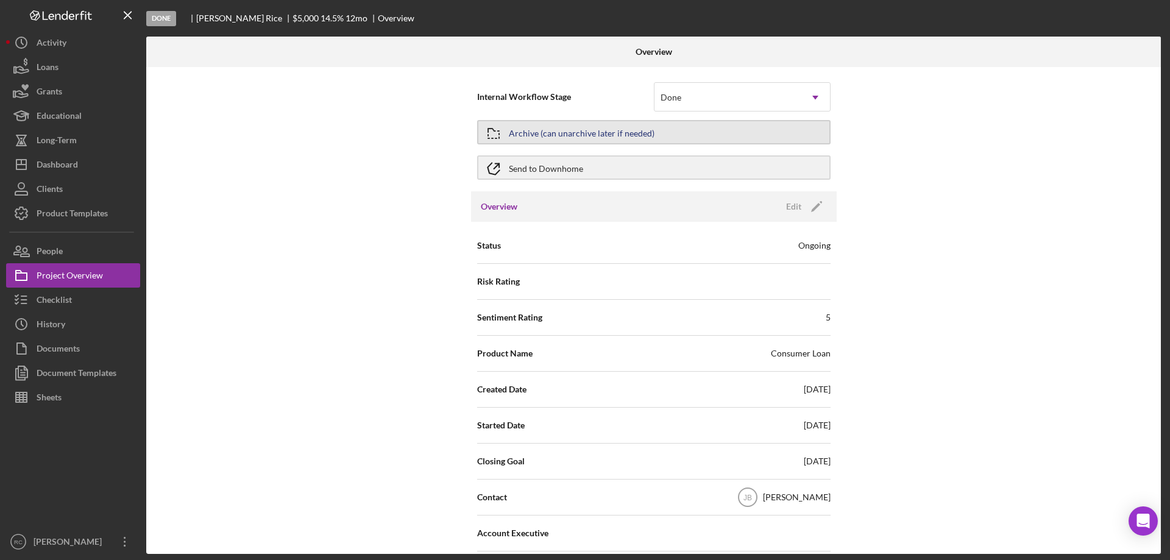
click at [671, 130] on button "Archive (can unarchive later if needed)" at bounding box center [654, 132] width 354 height 24
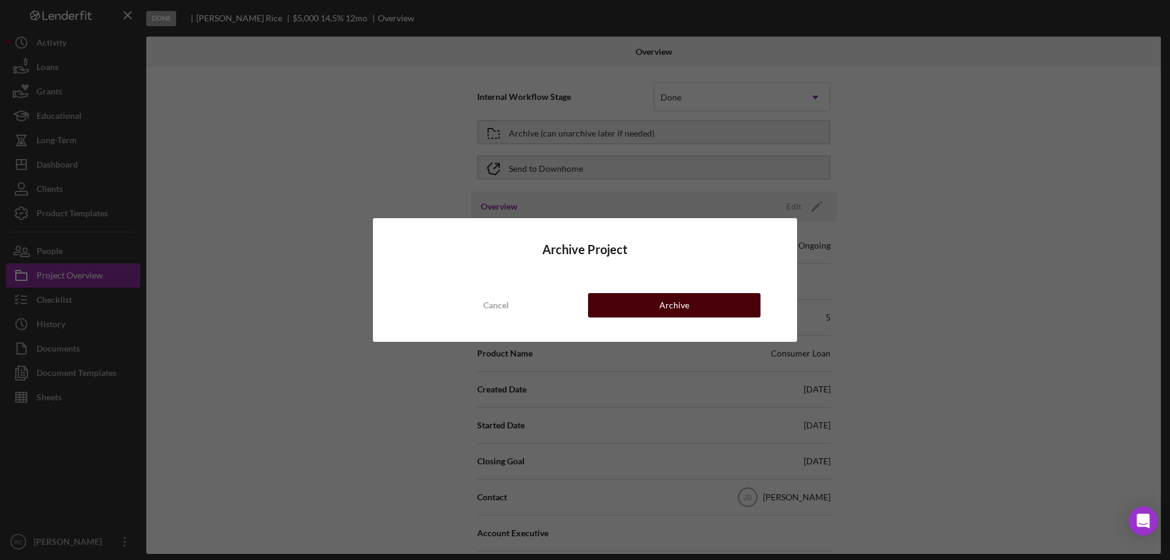
click at [673, 305] on div "Archive" at bounding box center [674, 305] width 30 height 24
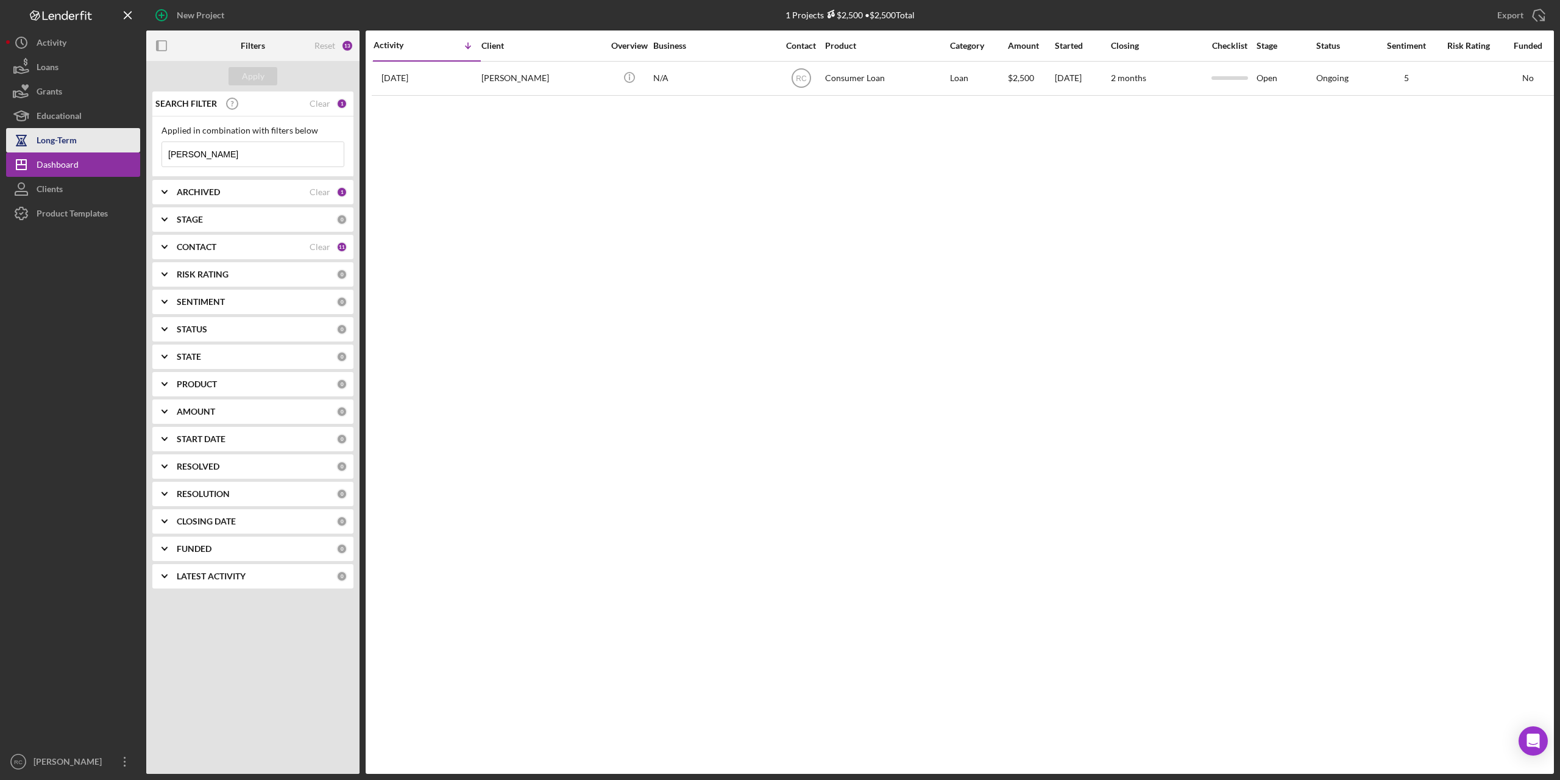
drag, startPoint x: 223, startPoint y: 155, endPoint x: 66, endPoint y: 132, distance: 158.4
click at [60, 144] on div "New Project 1 Projects $2,500 • $2,500 Total CARSON Export Icon/Export Filters …" at bounding box center [780, 386] width 1548 height 773
click at [197, 154] on input at bounding box center [253, 154] width 182 height 24
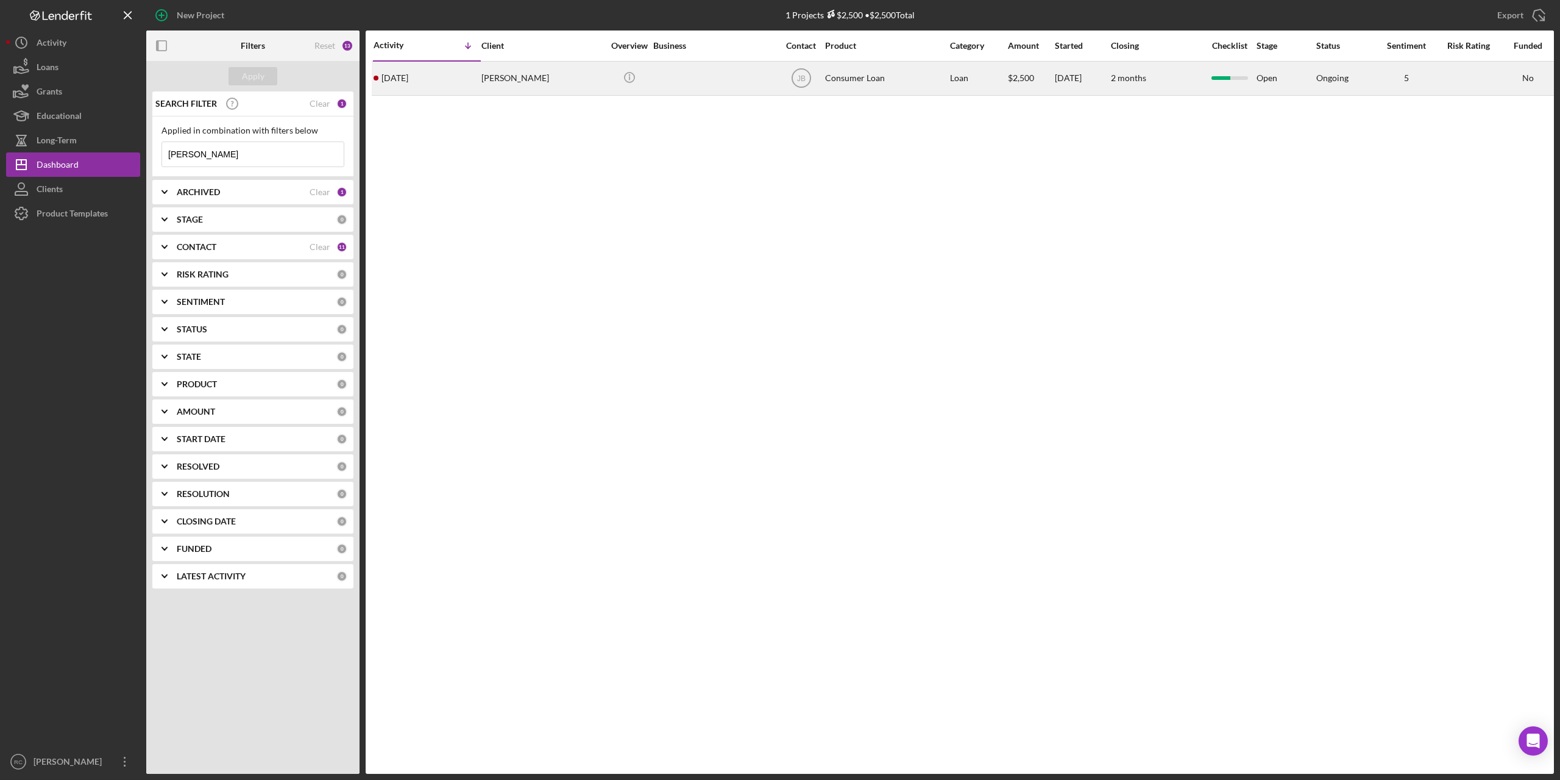
type input "pamela"
click at [502, 75] on div "Pamela Wilber" at bounding box center [543, 78] width 122 height 32
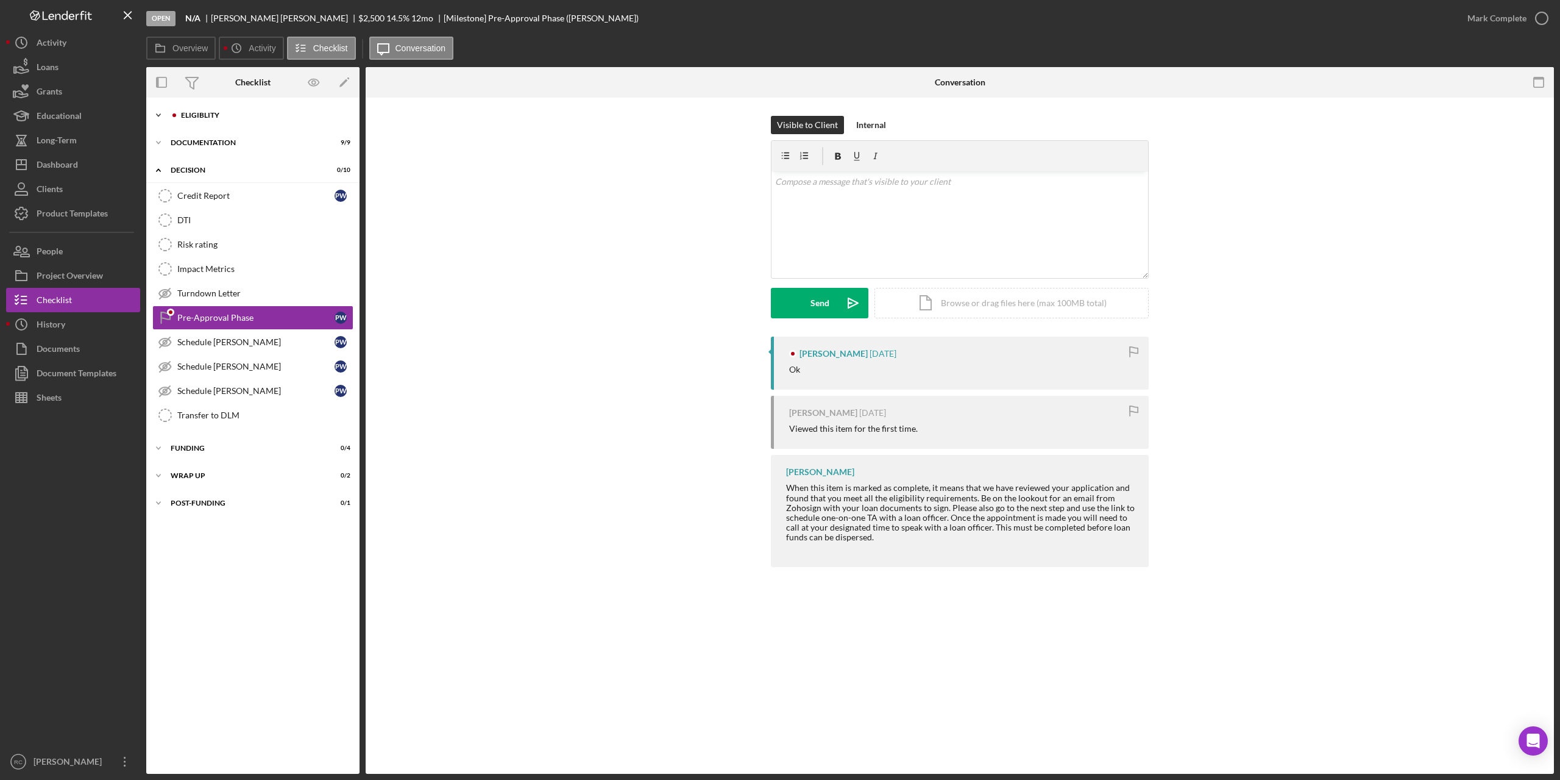
click at [192, 115] on div "Eligiblity" at bounding box center [262, 115] width 163 height 7
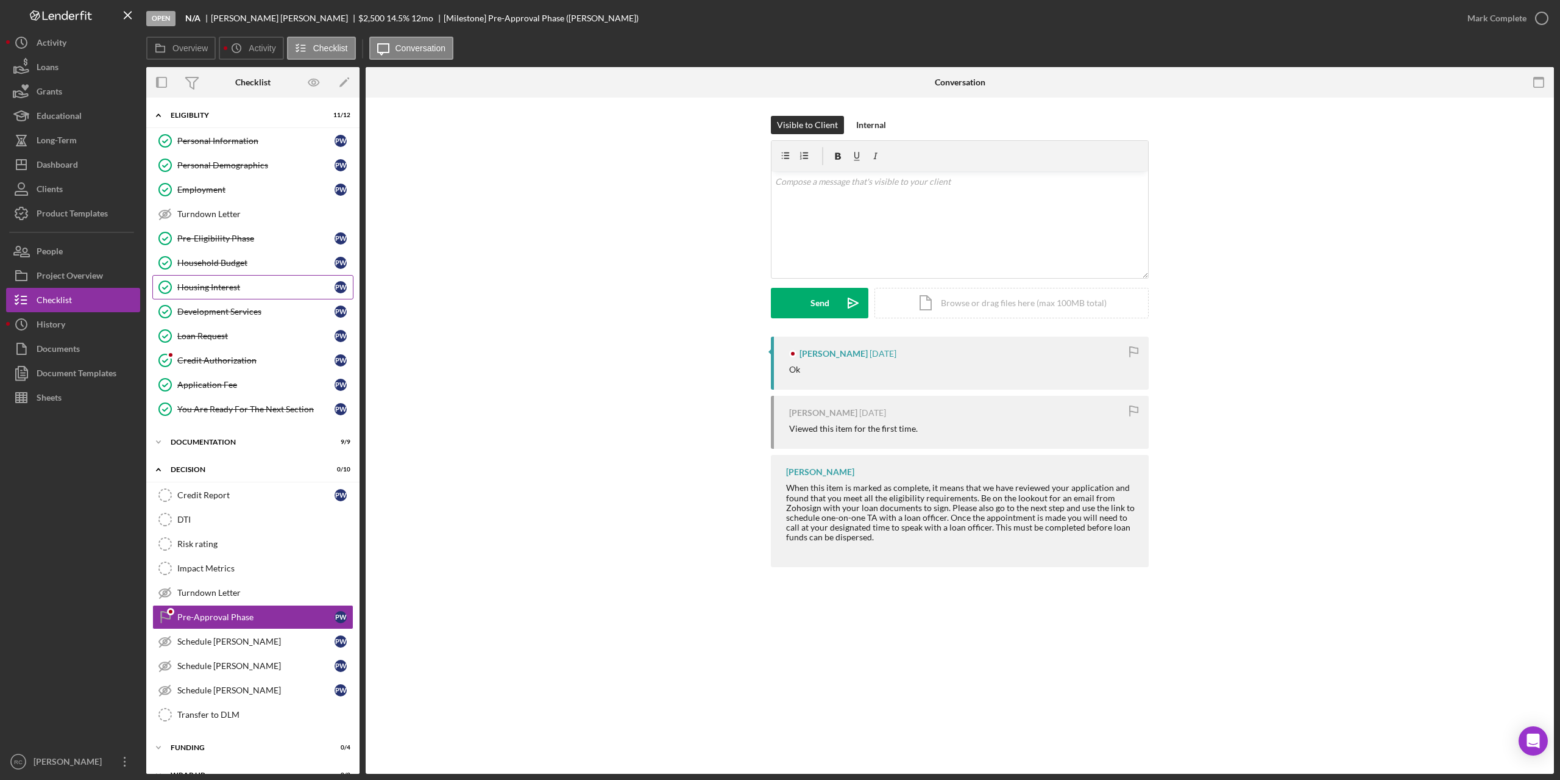
click at [221, 290] on div "Housing Interest" at bounding box center [255, 287] width 157 height 10
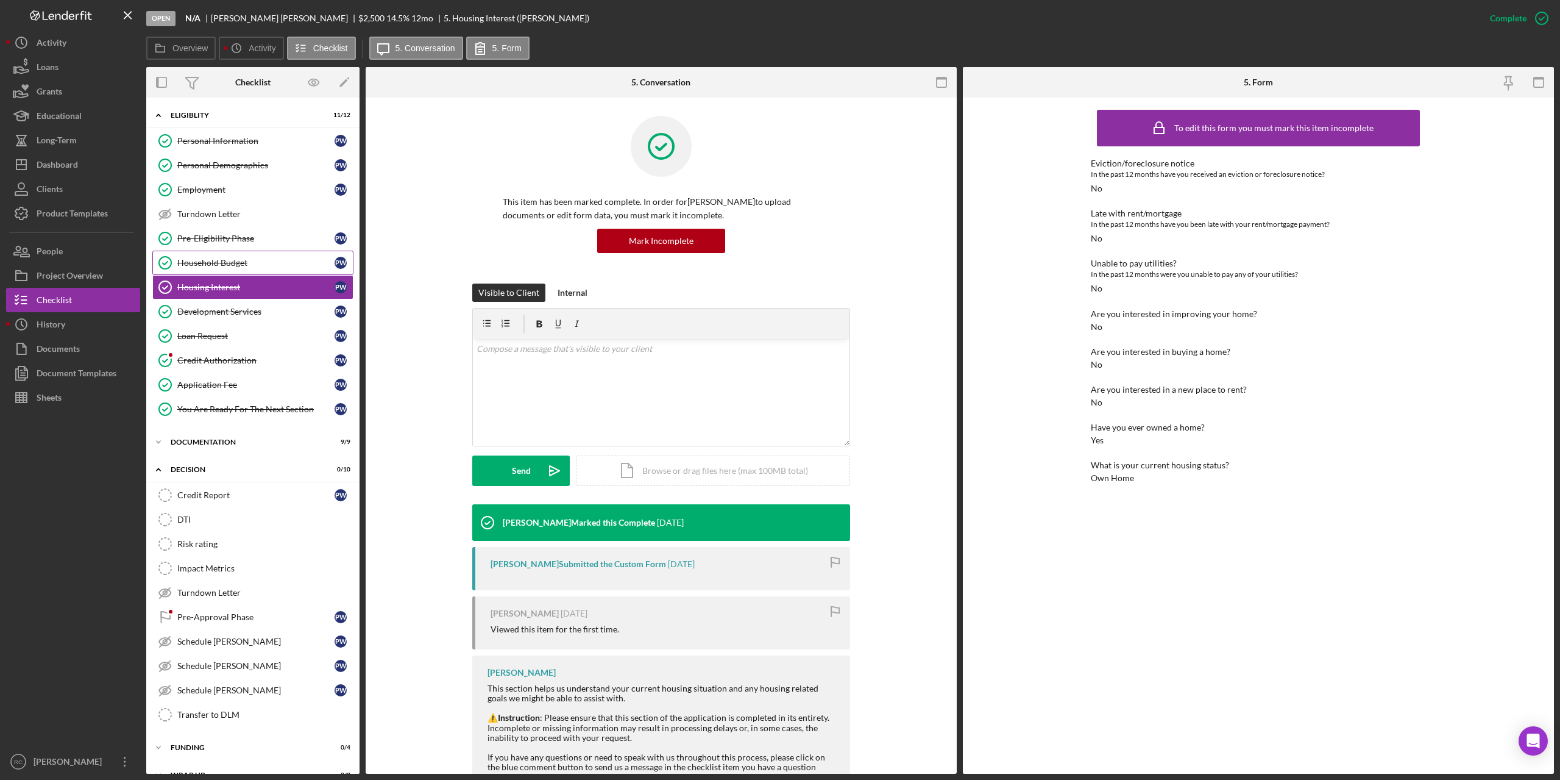
click at [226, 262] on div "Household Budget" at bounding box center [255, 263] width 157 height 10
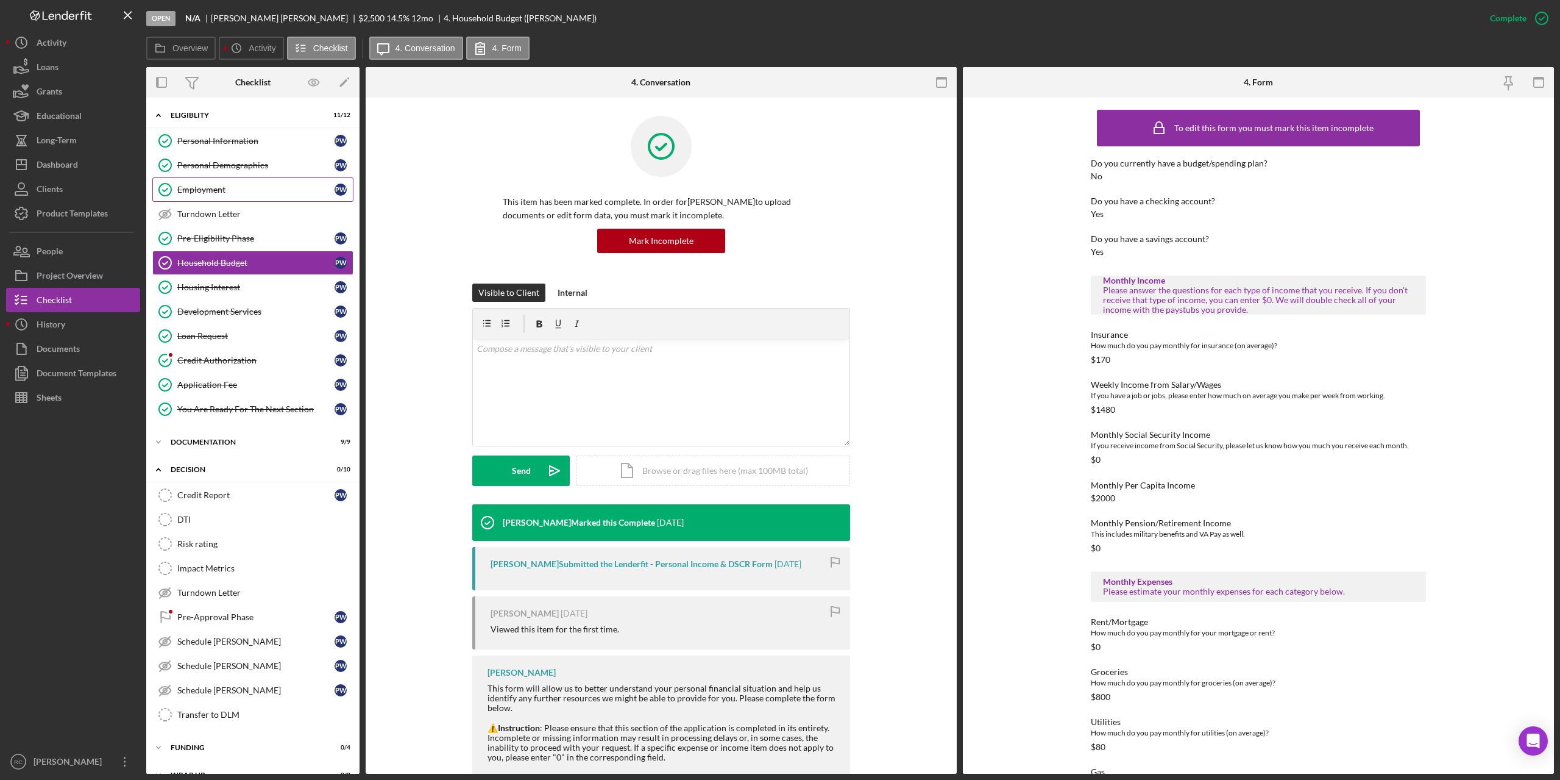
click at [213, 188] on div "Employment" at bounding box center [255, 190] width 157 height 10
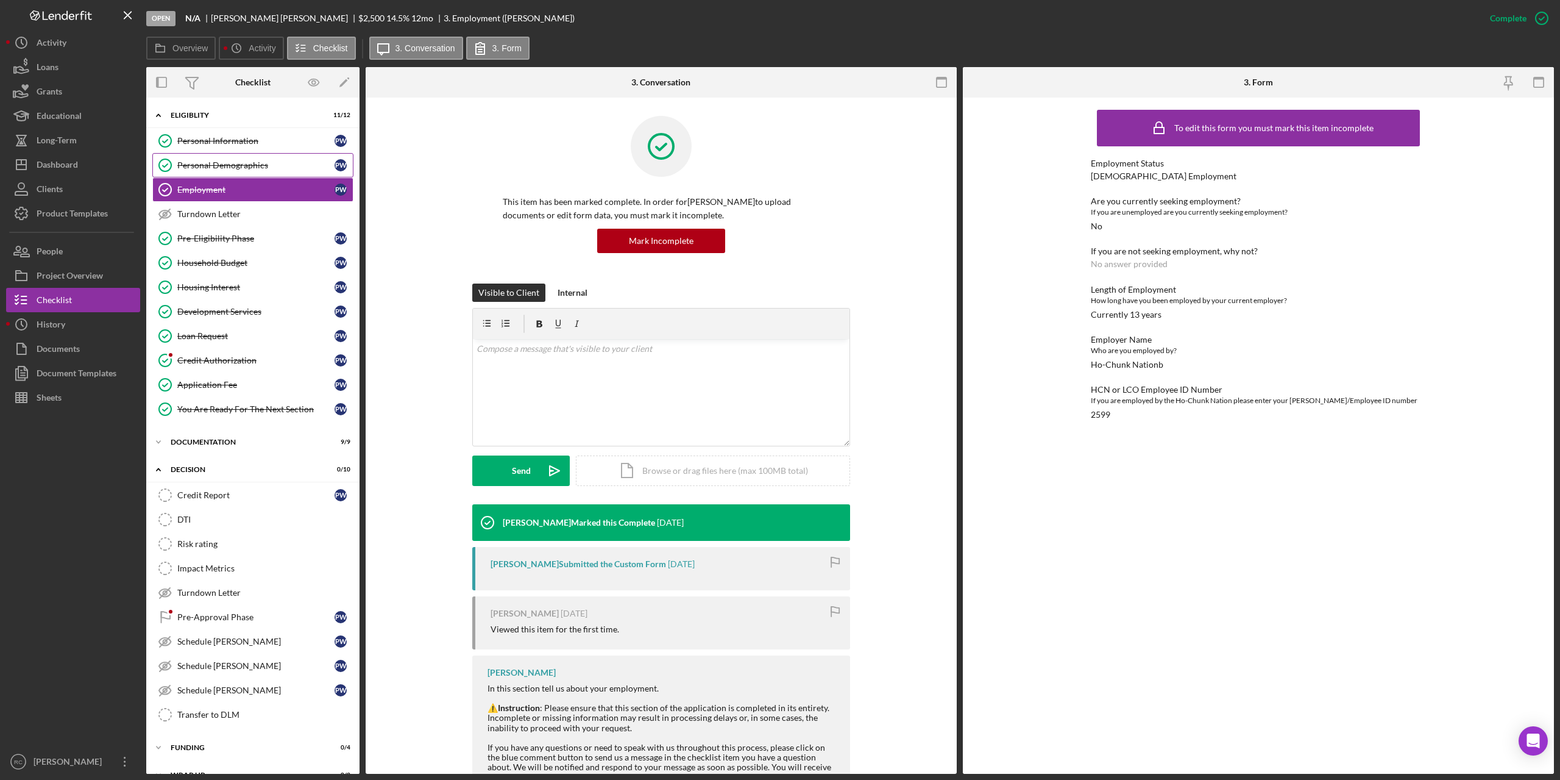
click at [246, 158] on link "Personal Demographics Personal Demographics P W" at bounding box center [252, 165] width 201 height 24
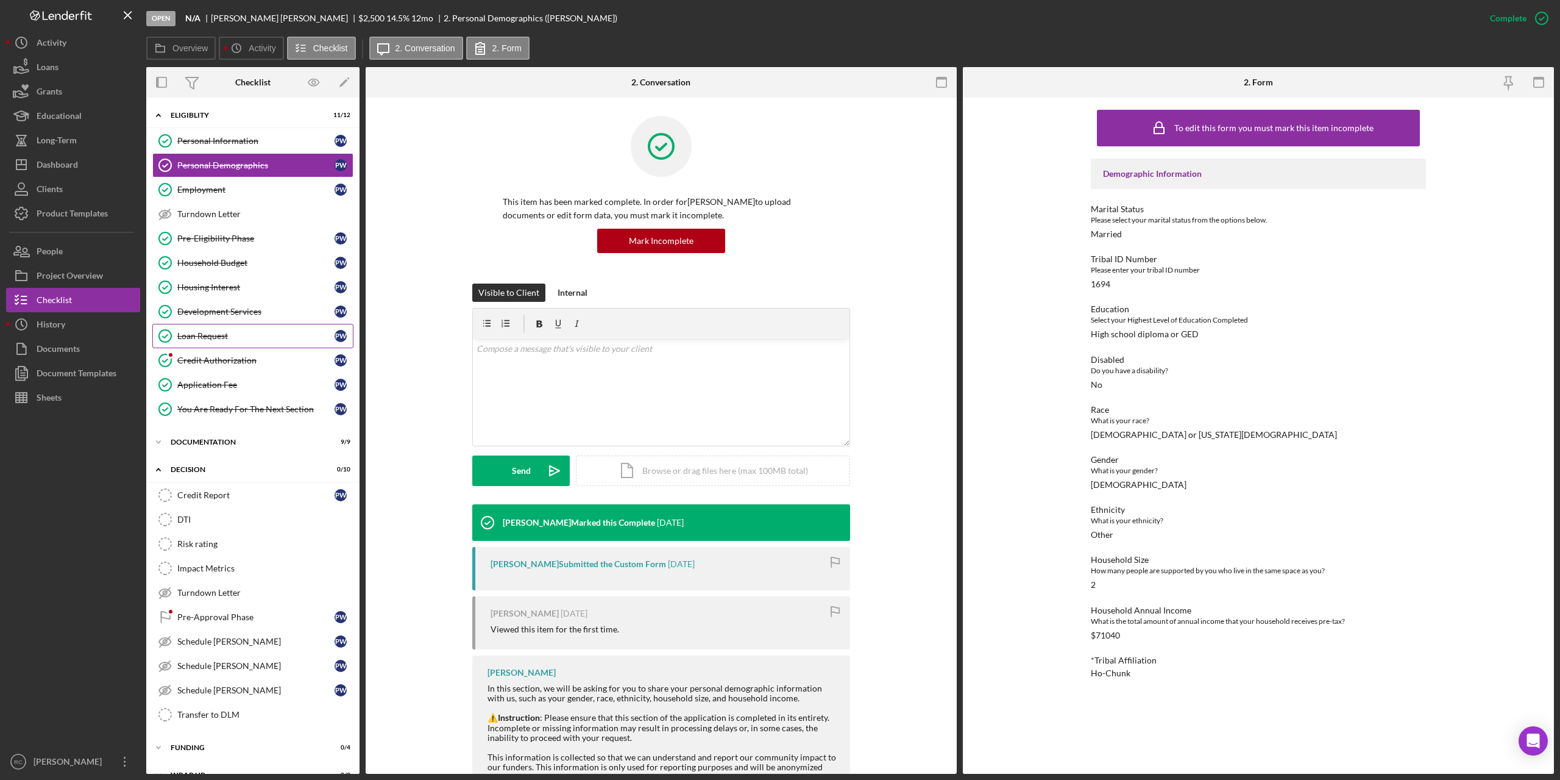
click at [214, 334] on div "Loan Request" at bounding box center [255, 336] width 157 height 10
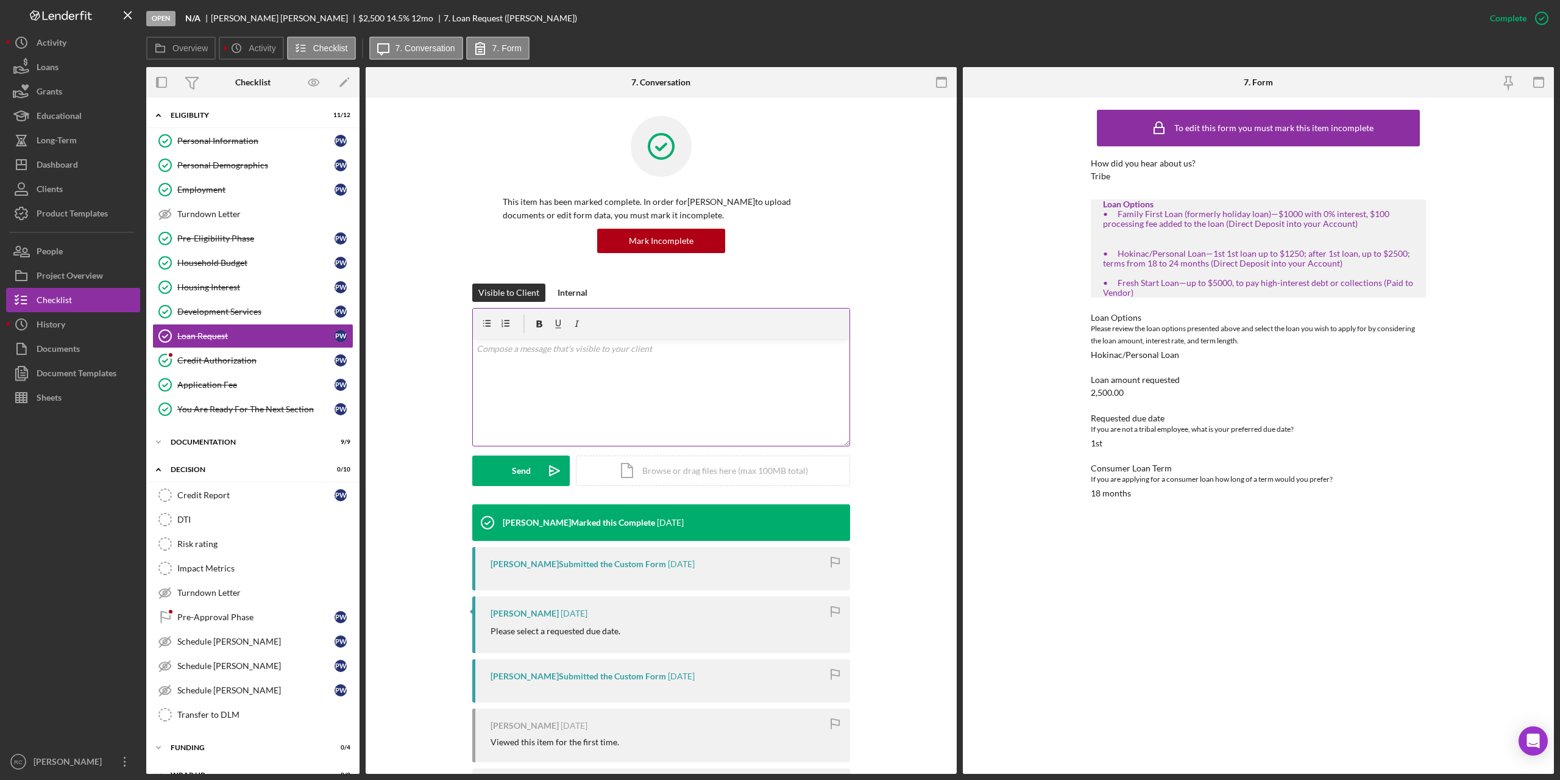
scroll to position [160, 0]
